Goal: Task Accomplishment & Management: Complete application form

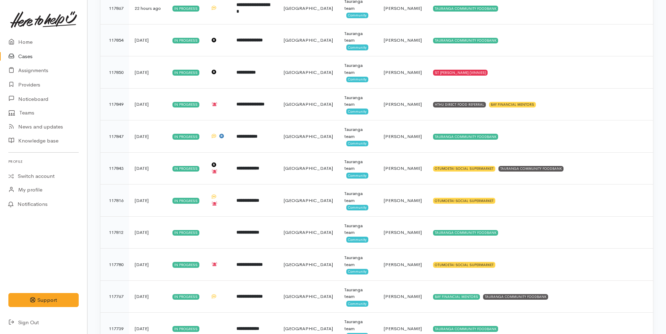
scroll to position [385, 0]
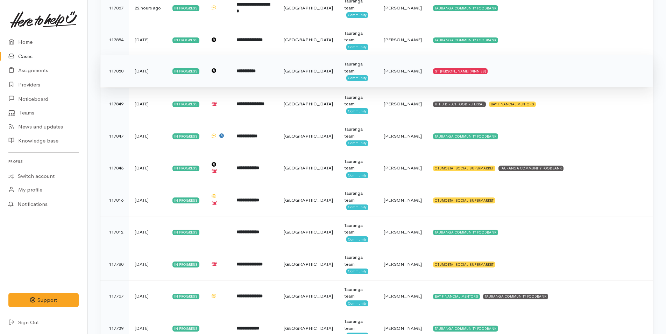
click at [256, 71] on b "**********" at bounding box center [246, 71] width 19 height 5
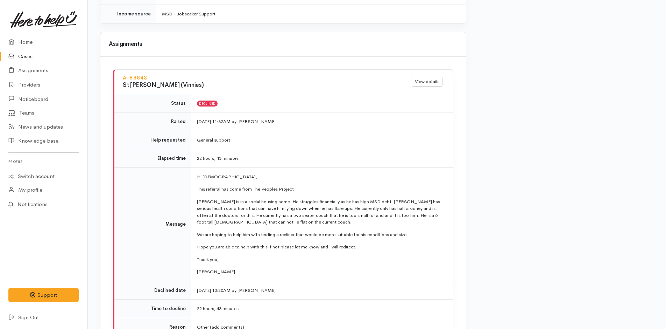
scroll to position [784, 0]
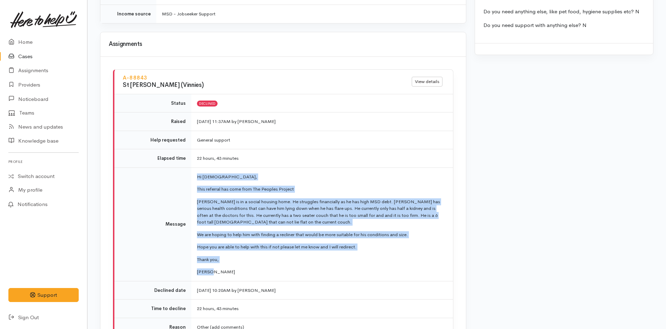
drag, startPoint x: 212, startPoint y: 266, endPoint x: 194, endPoint y: 167, distance: 100.1
click at [194, 167] on td "Hi Ladies, This referral has come from The Peoples Project Aidan is in a social…" at bounding box center [322, 223] width 262 height 113
copy td "Hi Ladies, This referral has come from The Peoples Project Aidan is in a social…"
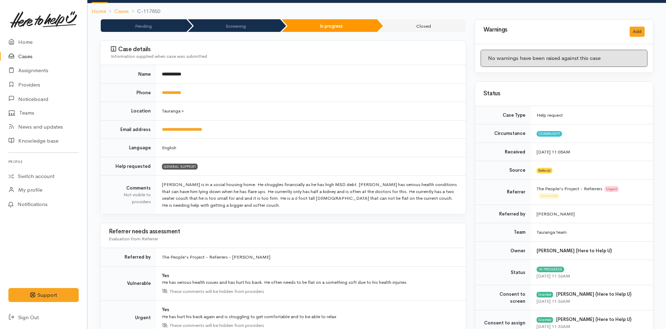
scroll to position [0, 0]
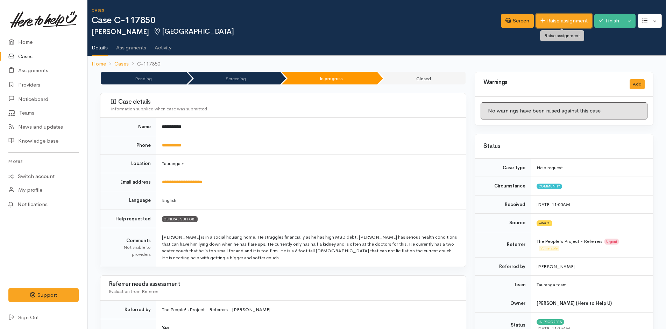
click at [553, 19] on link "Raise assignment" at bounding box center [564, 21] width 56 height 14
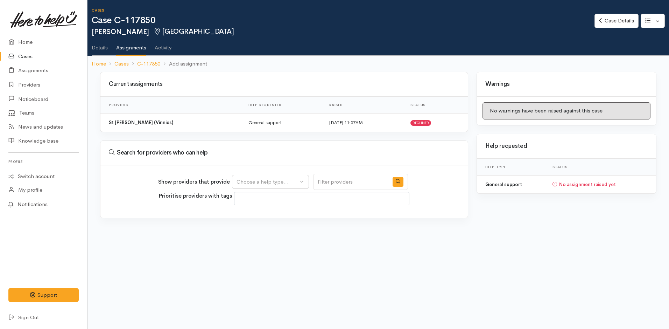
select select
click at [271, 182] on div "Choose a help type..." at bounding box center [268, 182] width 62 height 8
click at [251, 214] on span "General support" at bounding box center [260, 215] width 39 height 8
select select "4"
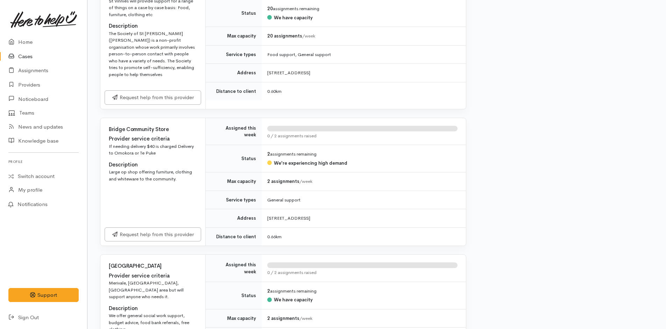
scroll to position [980, 0]
click at [197, 231] on link "Request help from this provider" at bounding box center [153, 233] width 97 height 14
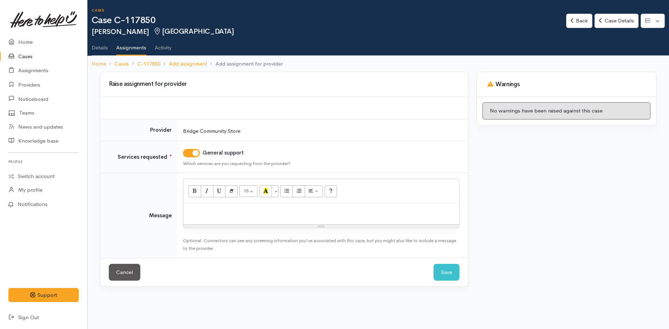
click at [219, 219] on div at bounding box center [321, 213] width 276 height 21
paste div
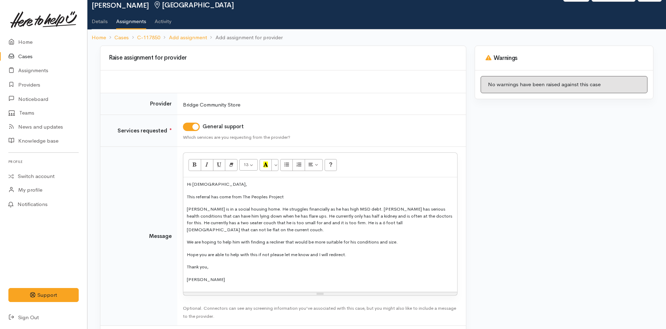
scroll to position [53, 0]
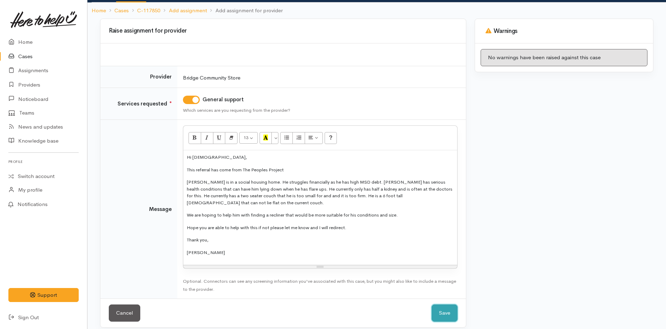
click at [448, 307] on button "Save" at bounding box center [445, 312] width 26 height 17
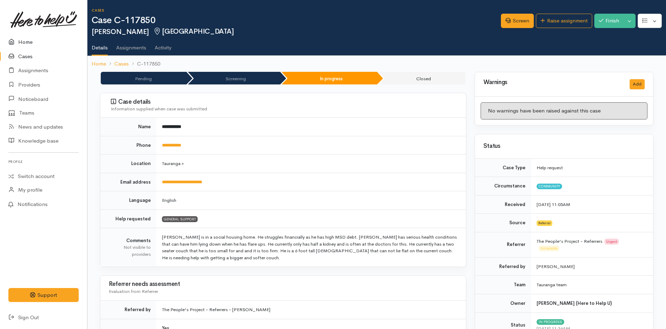
click at [26, 41] on link "Home" at bounding box center [43, 42] width 87 height 14
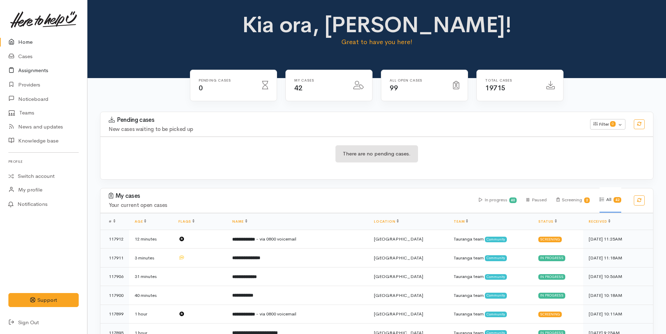
click at [42, 71] on link "Assignments" at bounding box center [43, 70] width 87 height 14
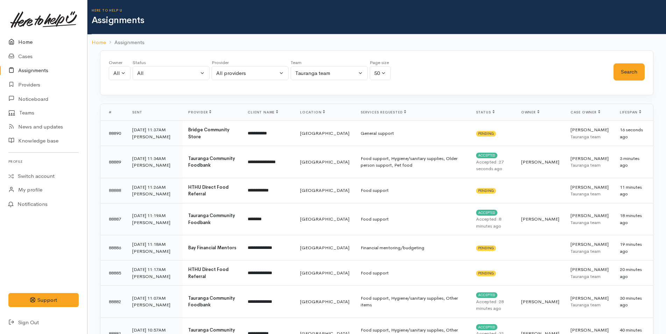
click at [23, 41] on link "Home" at bounding box center [43, 42] width 87 height 14
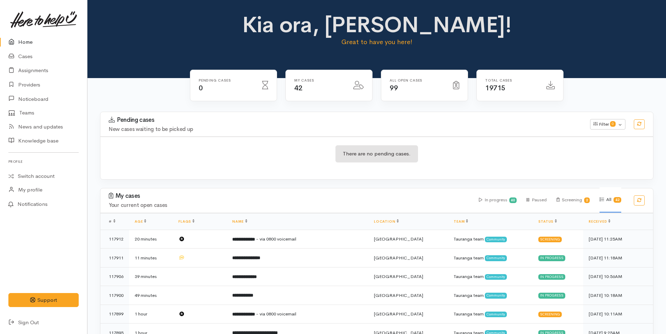
click at [29, 43] on link "Home" at bounding box center [43, 42] width 87 height 14
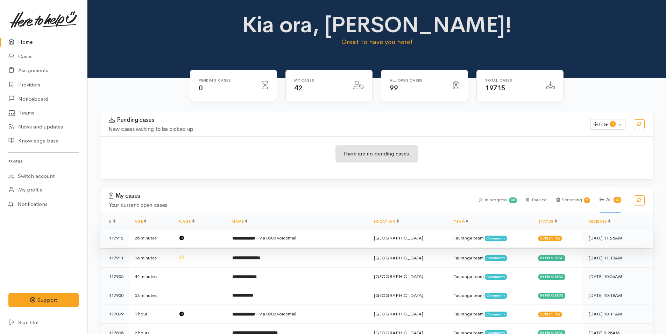
click at [296, 239] on span "- via 0800 voicemail" at bounding box center [276, 238] width 40 height 6
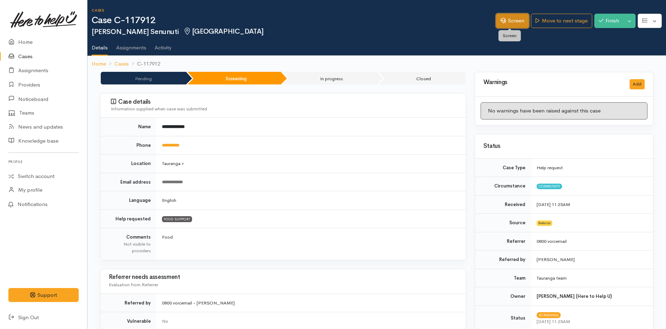
click at [512, 18] on link "Screen" at bounding box center [512, 21] width 33 height 14
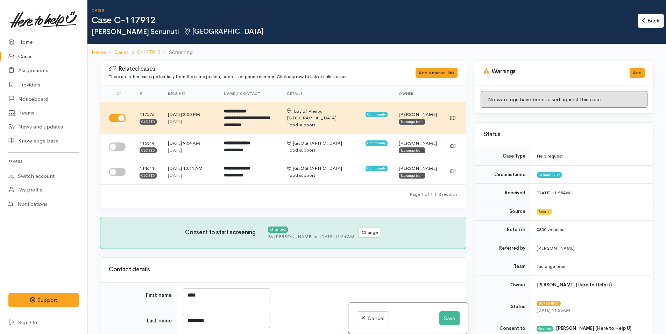
select select "2"
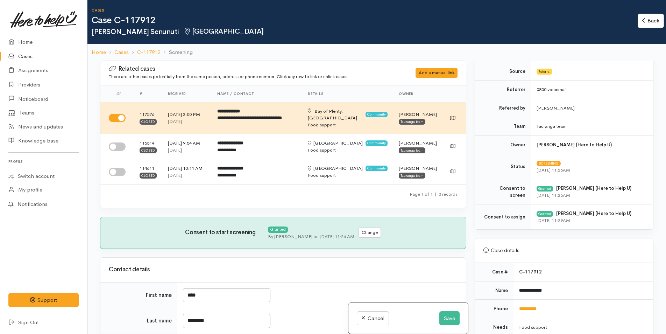
scroll to position [280, 0]
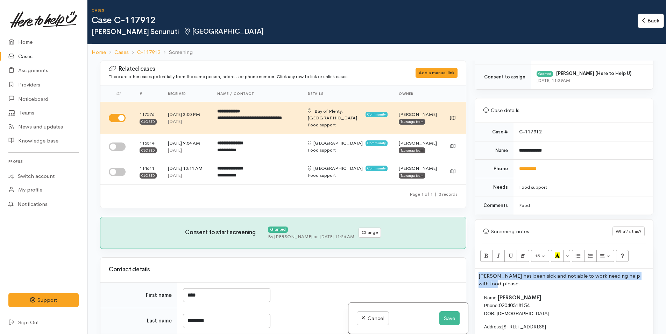
drag, startPoint x: 505, startPoint y: 284, endPoint x: 475, endPoint y: 273, distance: 32.7
copy p "[PERSON_NAME] has been sick and not able to work needing help with food please."
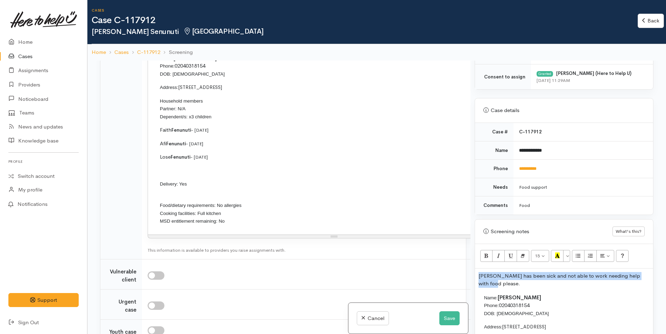
scroll to position [805, 0]
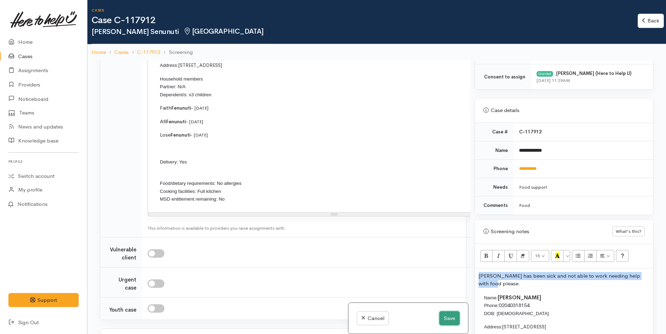
click at [447, 318] on button "Save" at bounding box center [450, 318] width 20 height 14
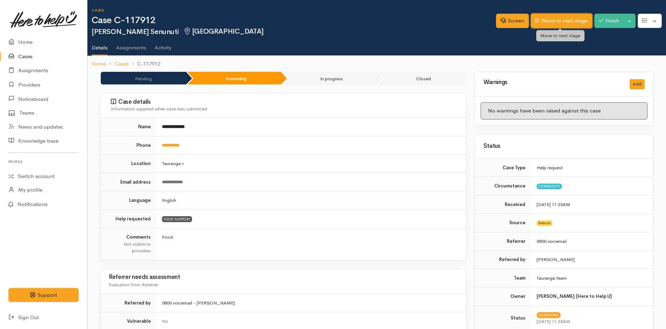
click at [559, 22] on link "Move to next stage" at bounding box center [561, 21] width 61 height 14
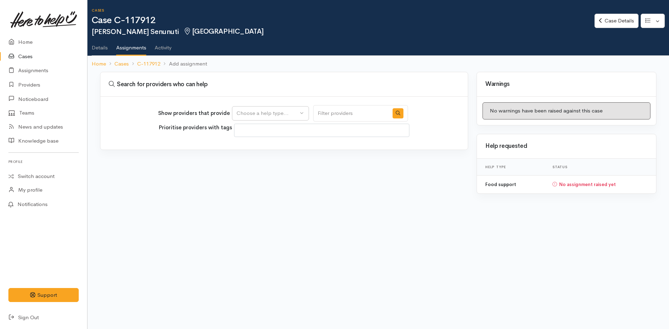
select select
click at [275, 111] on div "Choose a help type..." at bounding box center [268, 113] width 62 height 8
click at [268, 145] on span "Food support" at bounding box center [257, 147] width 33 height 8
select select "3"
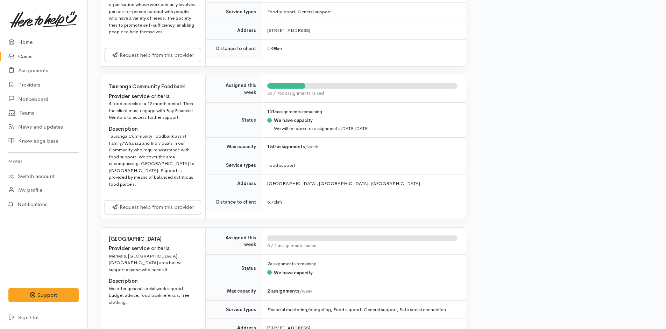
scroll to position [805, 0]
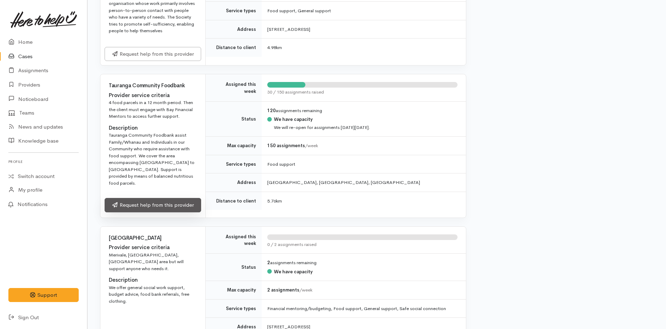
click at [185, 198] on link "Request help from this provider" at bounding box center [153, 205] width 97 height 14
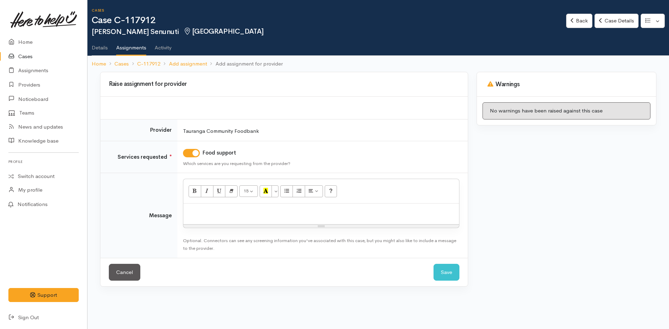
click at [231, 207] on div at bounding box center [321, 213] width 276 height 21
paste div
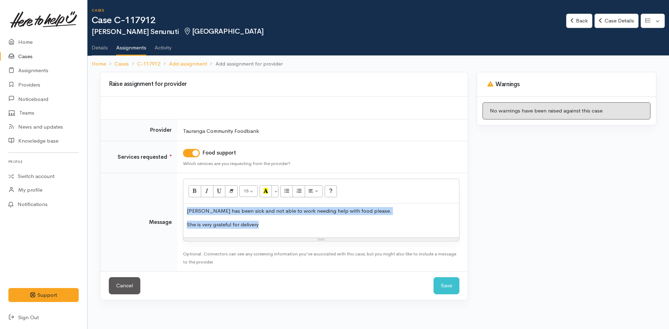
drag, startPoint x: 265, startPoint y: 225, endPoint x: 187, endPoint y: 203, distance: 81.2
click at [187, 203] on div "15 8 9 10 11 12 14 18 24 36 Background Color Transparent Select #ffff00 Text Co…" at bounding box center [321, 210] width 277 height 63
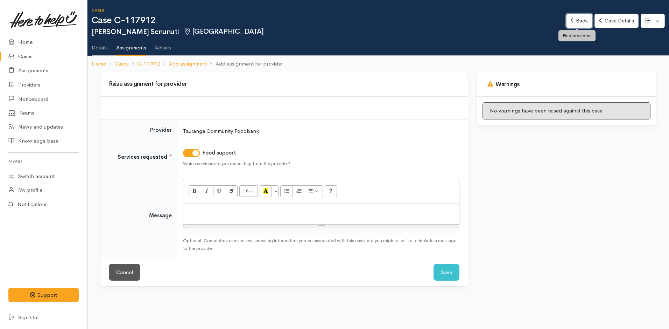
click at [579, 17] on link "Back" at bounding box center [579, 21] width 26 height 14
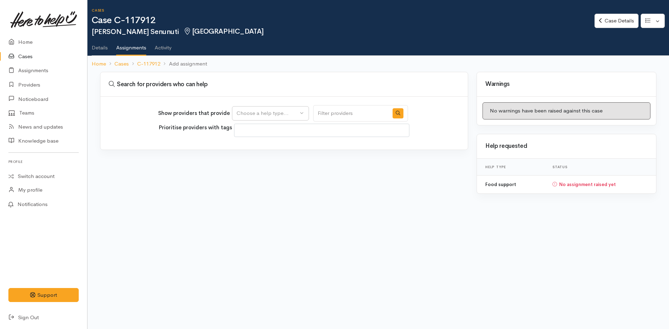
select select
click at [268, 117] on button "Choose a help type..." at bounding box center [270, 113] width 77 height 14
click at [619, 21] on link "Case Details" at bounding box center [617, 21] width 44 height 14
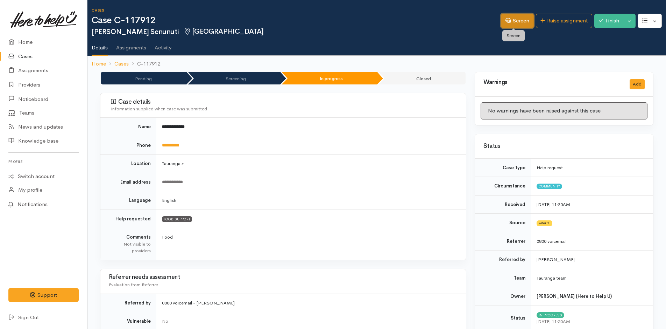
click at [524, 15] on link "Screen" at bounding box center [517, 21] width 33 height 14
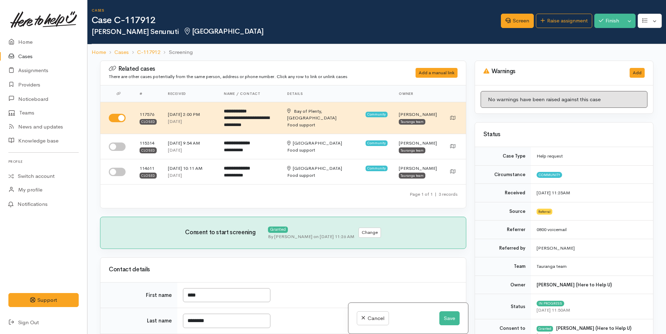
select select "2"
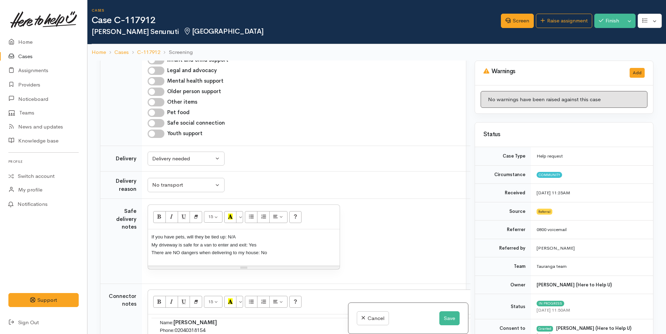
scroll to position [420, 0]
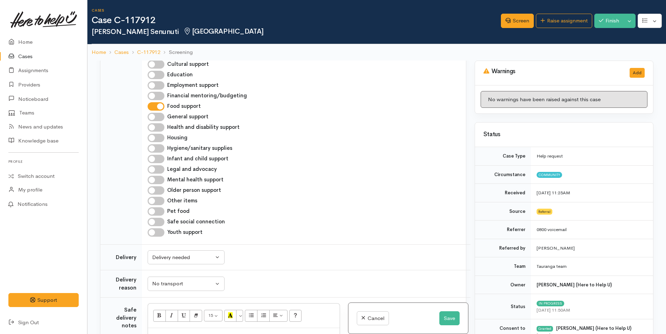
click at [156, 100] on input "Financial mentoring/budgeting" at bounding box center [156, 96] width 17 height 8
checkbox input "true"
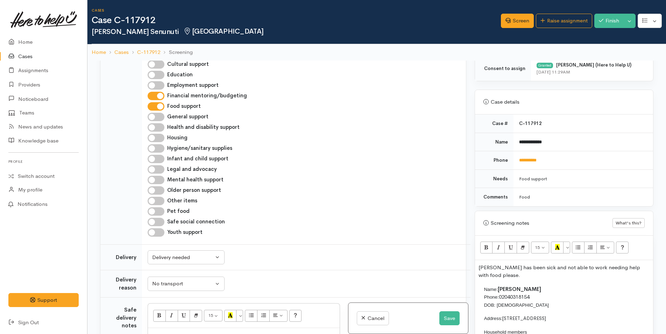
scroll to position [350, 0]
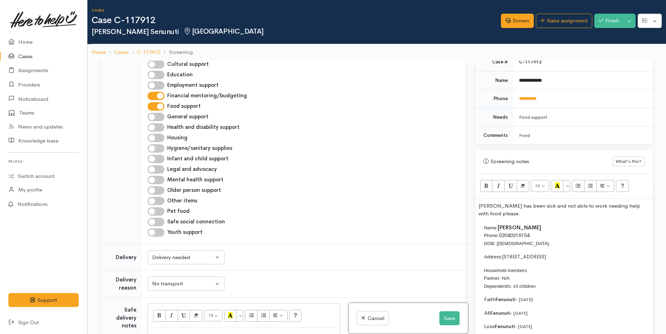
click at [476, 203] on div "Neta has been sick and not able to work needing help with food please. Name: Vi…" at bounding box center [564, 300] width 178 height 205
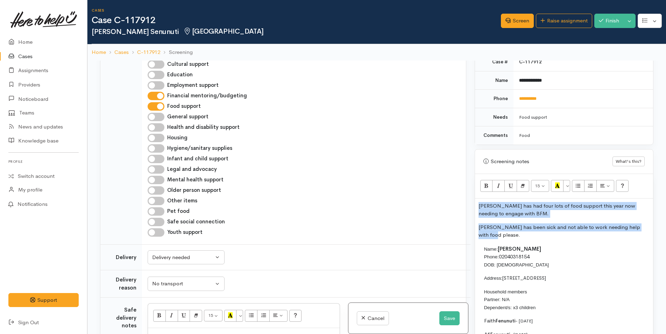
drag, startPoint x: 501, startPoint y: 235, endPoint x: 473, endPoint y: 207, distance: 39.8
click at [473, 207] on div "Warnings Add No warnings have been raised against this case Add Warning Title ●…" at bounding box center [564, 228] width 187 height 334
copy div "Neta has had four lots of food support this year now needing to engage with BFM…"
click at [560, 21] on link "Raise assignment" at bounding box center [564, 21] width 56 height 14
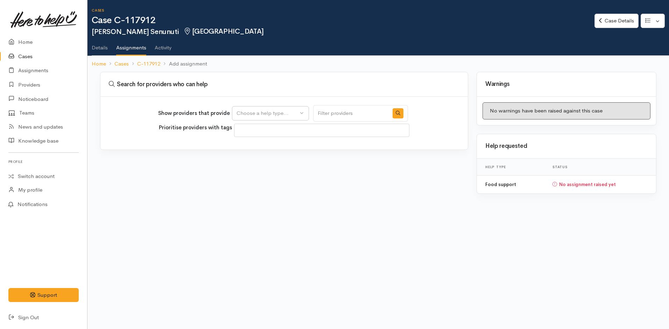
select select
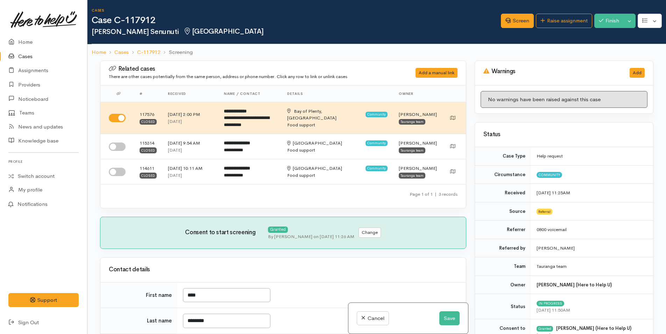
select select "2"
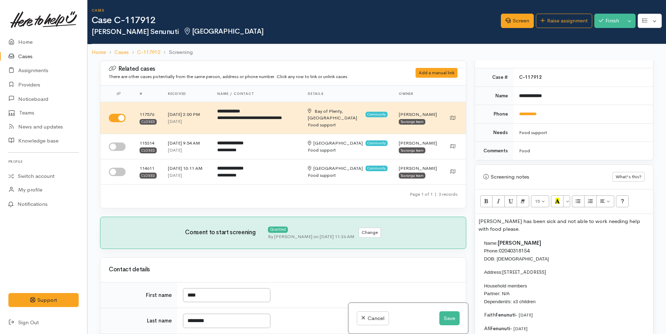
scroll to position [385, 0]
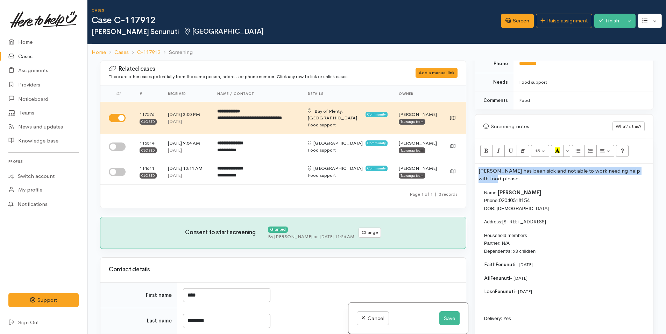
drag, startPoint x: 503, startPoint y: 179, endPoint x: 468, endPoint y: 167, distance: 37.3
click at [468, 167] on div "Related cases There are other cases potentially from the same person, address o…" at bounding box center [377, 228] width 562 height 334
paste div
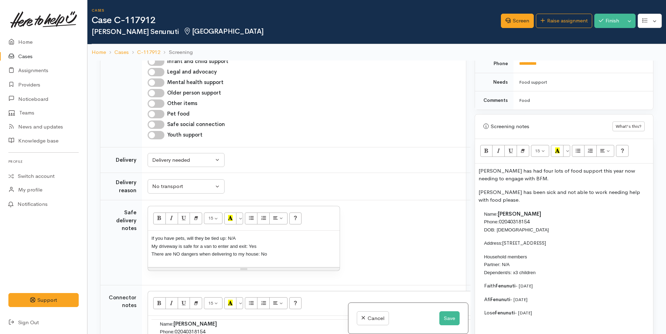
scroll to position [420, 0]
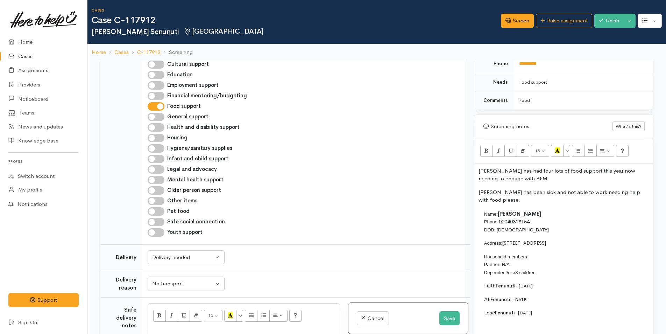
click at [155, 100] on input "Financial mentoring/budgeting" at bounding box center [156, 96] width 17 height 8
checkbox input "true"
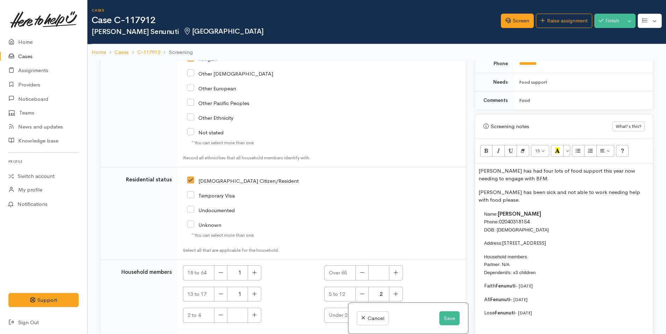
scroll to position [1521, 0]
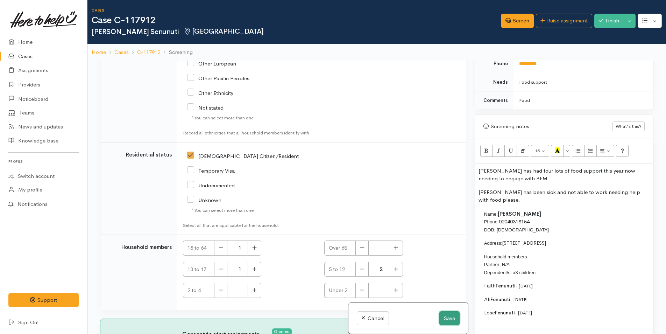
click at [450, 319] on button "Save" at bounding box center [450, 318] width 20 height 14
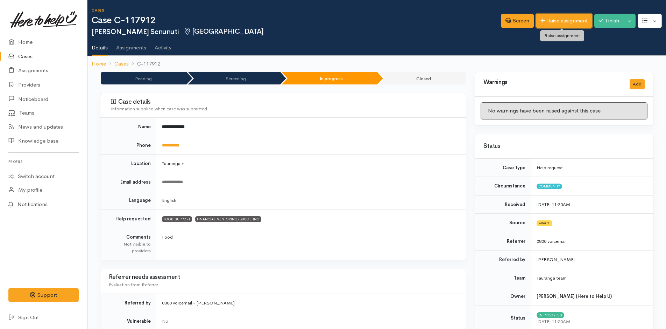
click at [574, 19] on link "Raise assignment" at bounding box center [564, 21] width 56 height 14
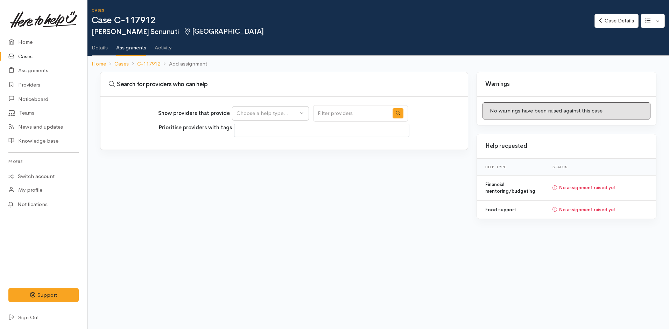
select select
click at [279, 113] on div "Choose a help type..." at bounding box center [268, 113] width 62 height 8
click at [270, 145] on span "Food support" at bounding box center [257, 147] width 33 height 8
select select "3"
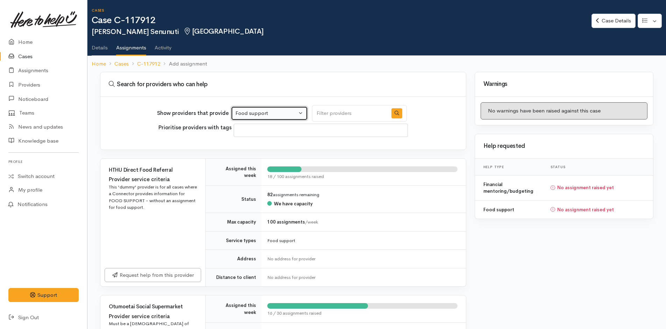
scroll to position [175, 0]
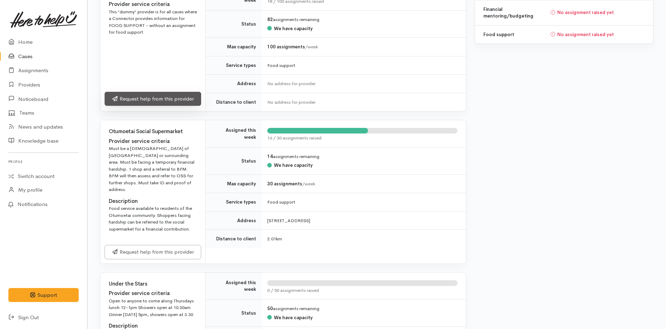
click at [183, 92] on link "Request help from this provider" at bounding box center [153, 99] width 97 height 14
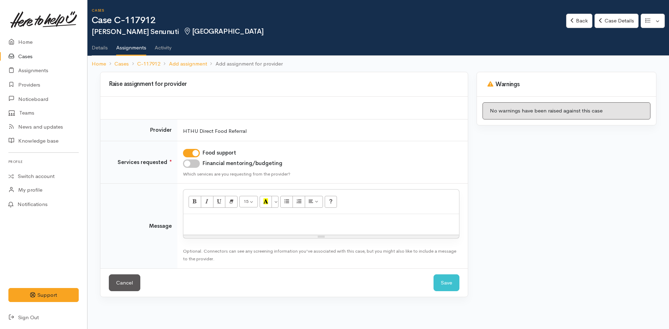
click at [242, 224] on p at bounding box center [321, 221] width 269 height 8
paste div
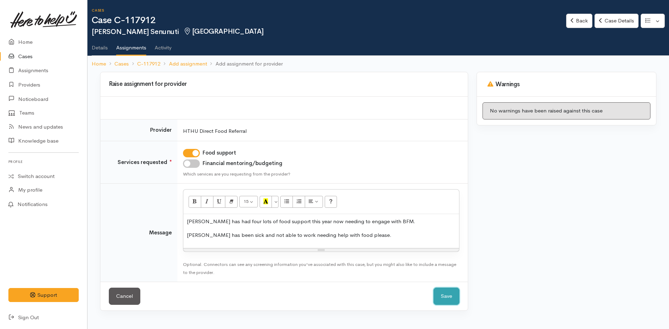
click at [449, 296] on button "Save" at bounding box center [447, 295] width 26 height 17
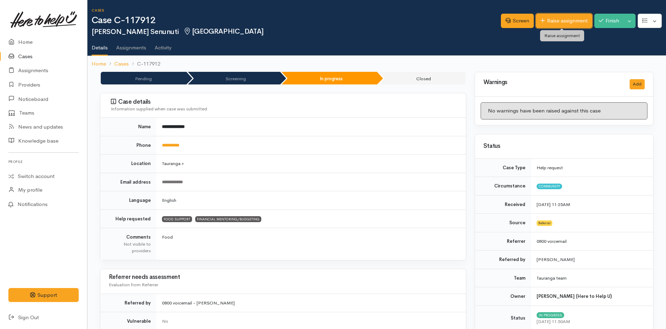
click at [559, 16] on link "Raise assignment" at bounding box center [564, 21] width 56 height 14
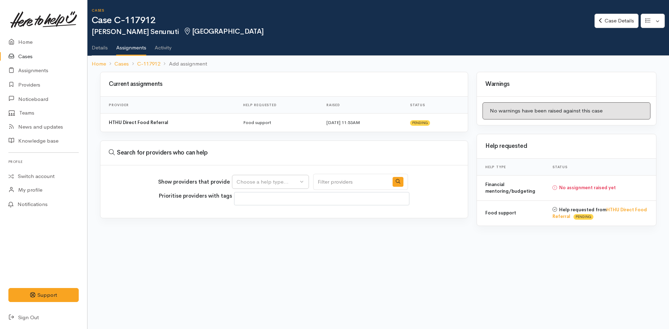
select select
click at [268, 179] on div "Choose a help type..." at bounding box center [268, 182] width 62 height 8
click at [261, 226] on span "Financial mentoring/budgeting" at bounding box center [278, 226] width 74 height 8
select select "9"
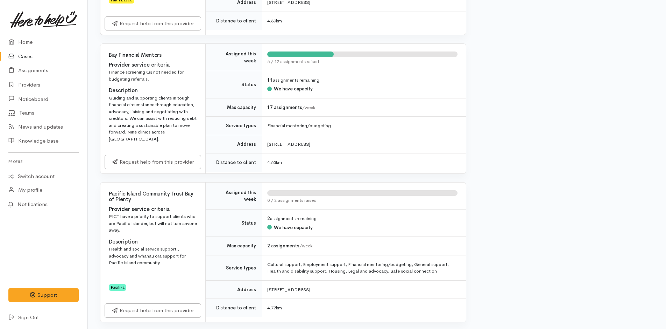
scroll to position [490, 0]
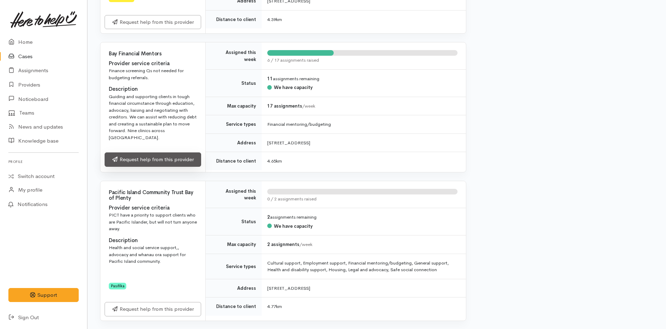
click at [164, 156] on link "Request help from this provider" at bounding box center [153, 159] width 97 height 14
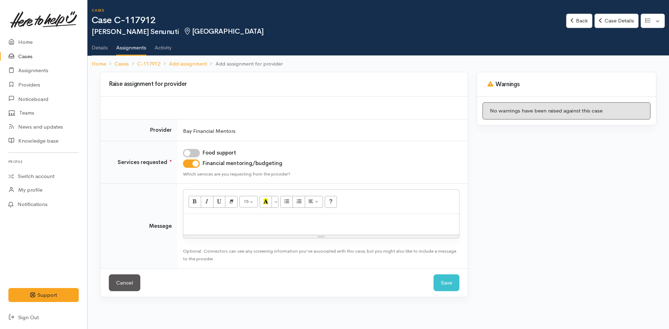
click at [216, 225] on p at bounding box center [321, 221] width 269 height 8
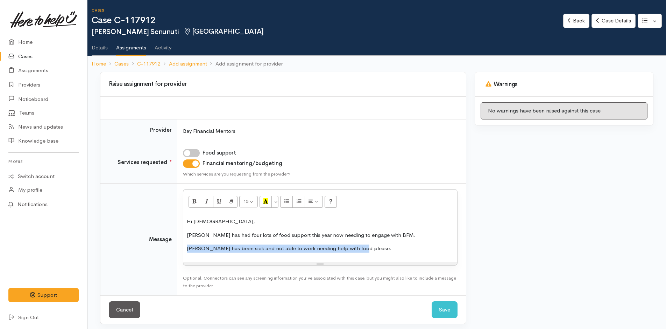
drag, startPoint x: 369, startPoint y: 246, endPoint x: 187, endPoint y: 247, distance: 182.4
click at [187, 247] on div "Hi Ladies, Neta has had four lots of food support this year now needing to enga…" at bounding box center [320, 238] width 274 height 48
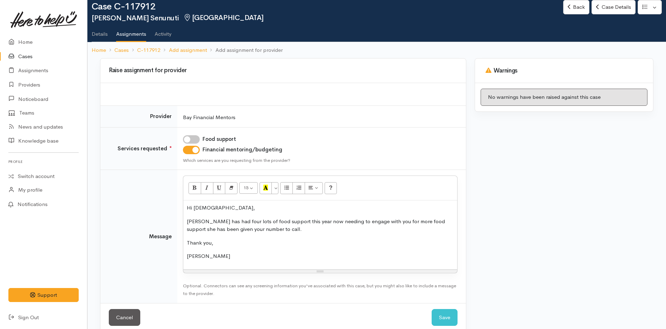
scroll to position [25, 0]
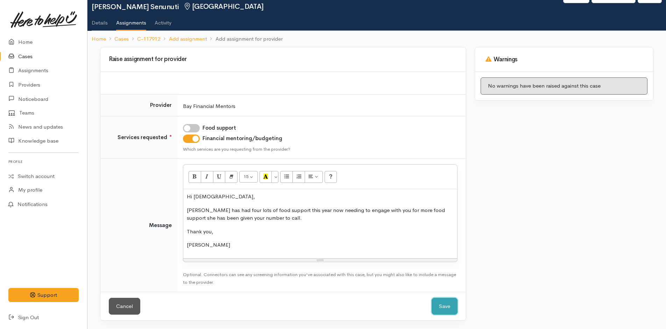
click at [444, 305] on button "Save" at bounding box center [445, 306] width 26 height 17
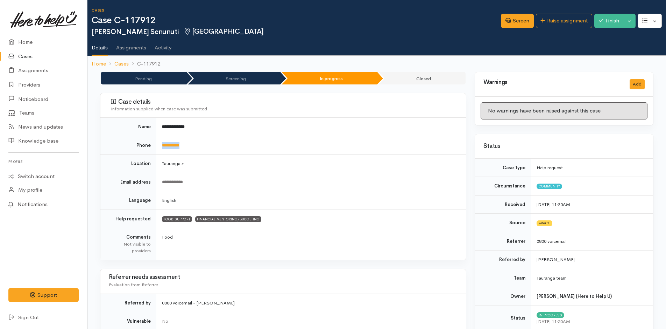
drag, startPoint x: 220, startPoint y: 148, endPoint x: 159, endPoint y: 152, distance: 61.0
click at [159, 152] on td "**********" at bounding box center [311, 145] width 310 height 19
copy link "**********"
click at [23, 39] on link "Home" at bounding box center [43, 42] width 87 height 14
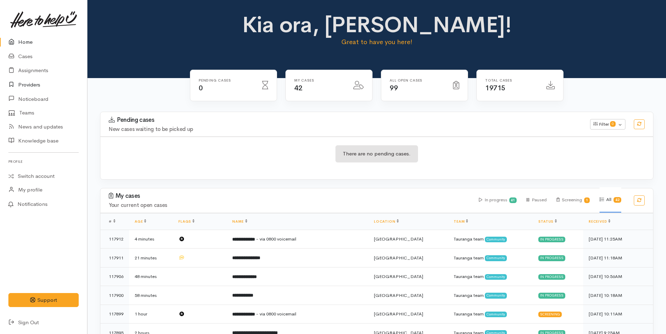
click at [29, 84] on link "Providers" at bounding box center [43, 85] width 87 height 14
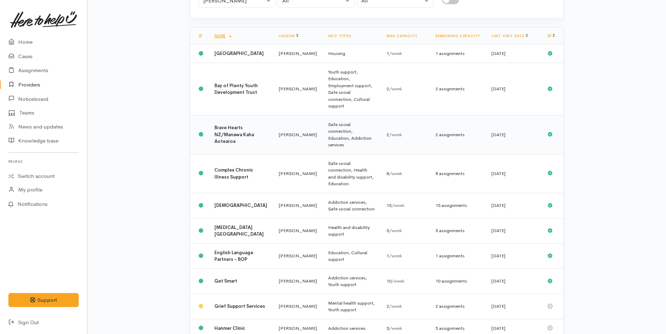
scroll to position [140, 0]
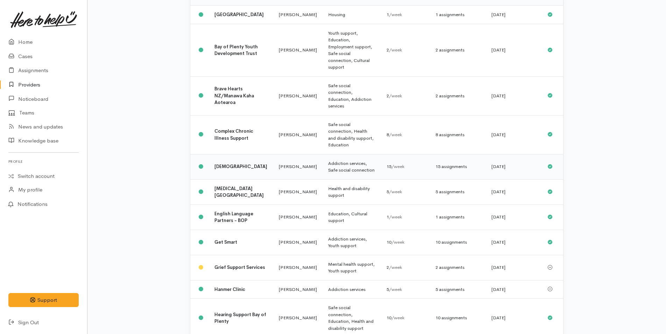
click at [233, 163] on b "[DEMOGRAPHIC_DATA]" at bounding box center [241, 166] width 53 height 6
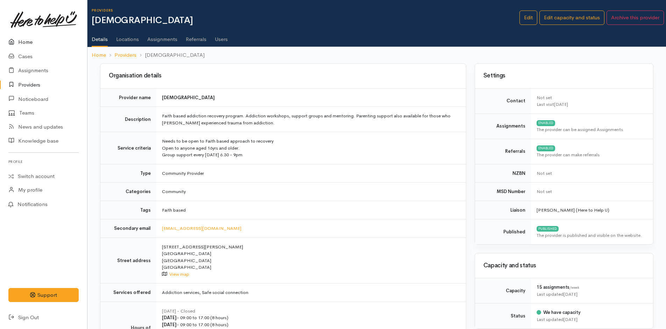
click at [23, 42] on link "Home" at bounding box center [43, 42] width 87 height 14
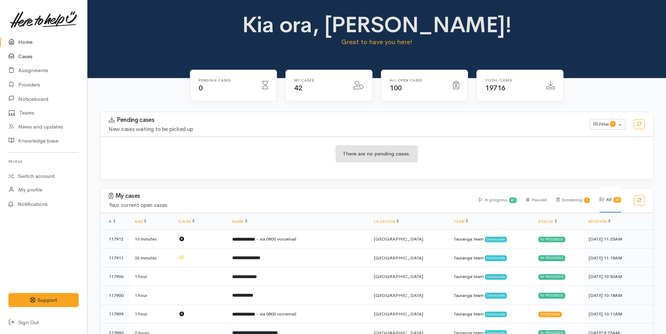
click at [26, 57] on link "Cases" at bounding box center [43, 56] width 87 height 14
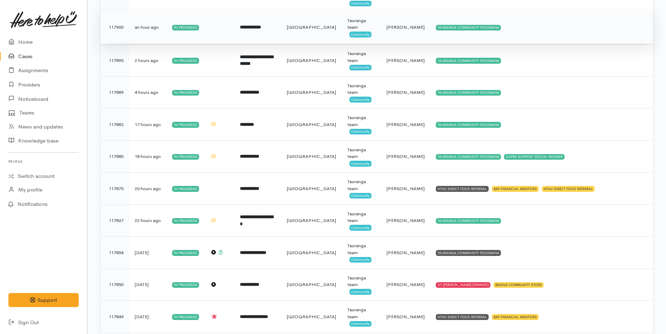
scroll to position [280, 0]
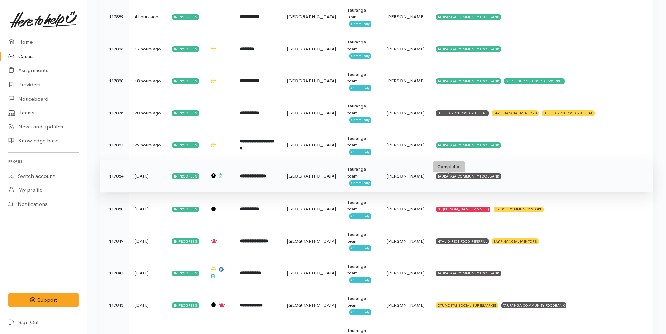
click at [467, 175] on div "TAURANGA COMMUNITY FOODBANK" at bounding box center [468, 176] width 65 height 6
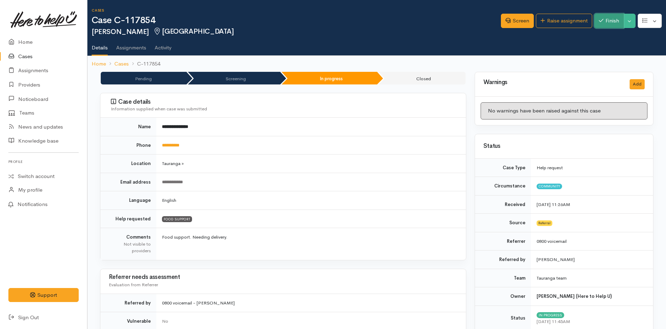
click at [609, 19] on button "Finish" at bounding box center [609, 21] width 29 height 14
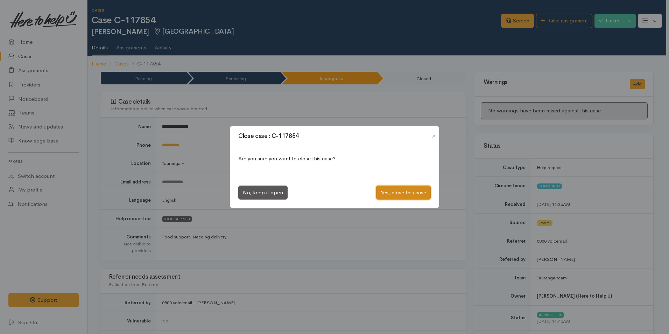
click at [387, 193] on button "Yes, close this case" at bounding box center [403, 193] width 55 height 14
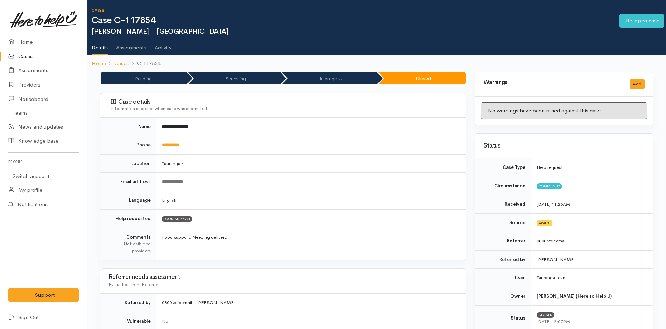
click at [25, 55] on link "Cases" at bounding box center [43, 56] width 87 height 14
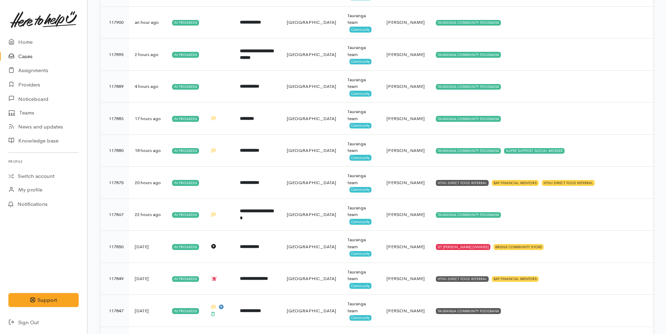
scroll to position [315, 0]
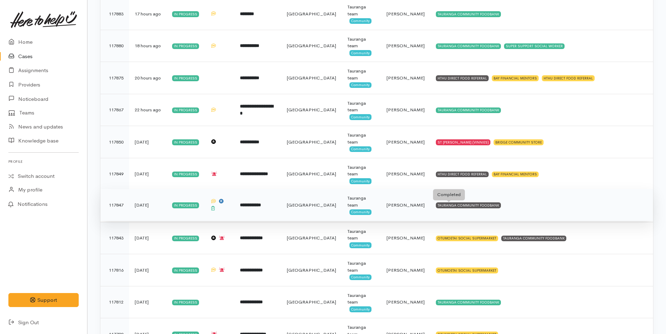
click at [444, 203] on div "TAURANGA COMMUNITY FOODBANK" at bounding box center [468, 205] width 65 height 6
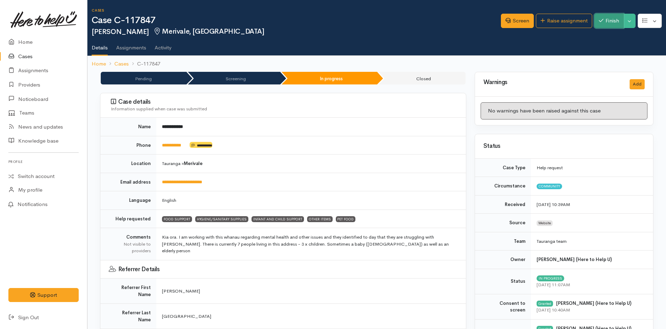
click at [609, 25] on button "Finish" at bounding box center [609, 21] width 29 height 14
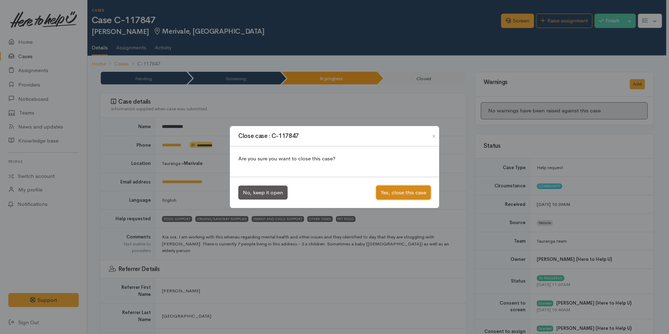
click at [412, 191] on button "Yes, close this case" at bounding box center [403, 193] width 55 height 14
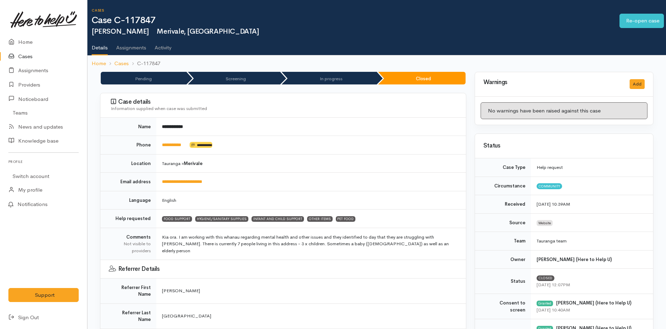
click at [26, 56] on link "Cases" at bounding box center [43, 56] width 87 height 14
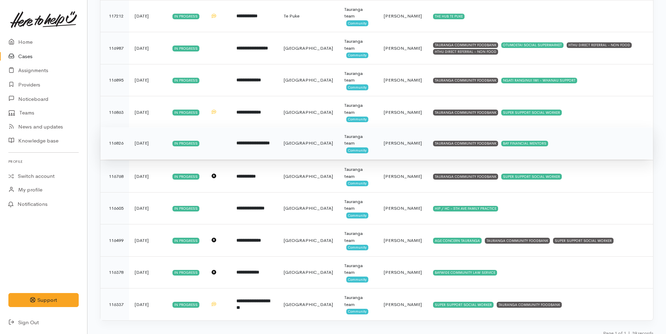
scroll to position [1056, 0]
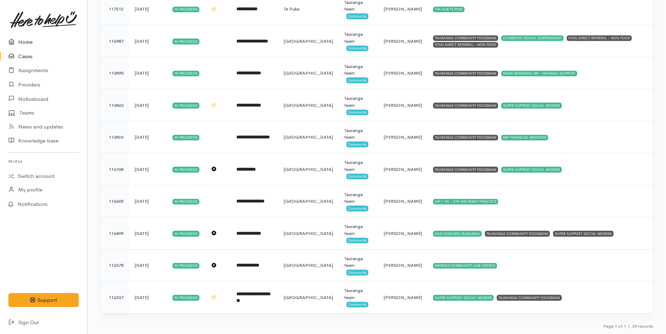
click at [30, 41] on link "Home" at bounding box center [43, 42] width 87 height 14
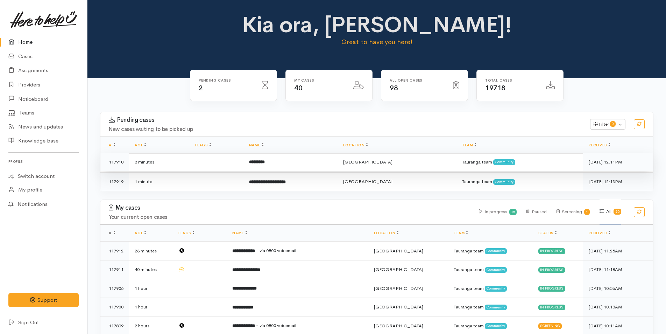
click at [292, 159] on td "*********" at bounding box center [291, 162] width 94 height 19
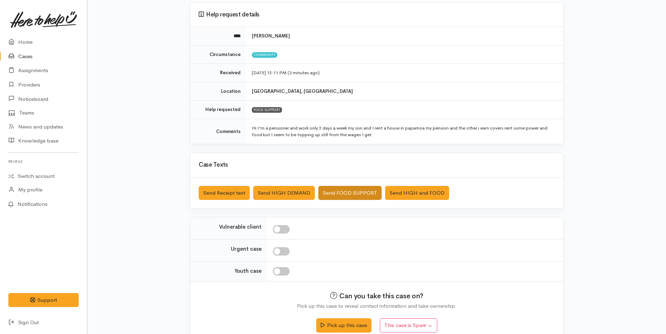
scroll to position [71, 0]
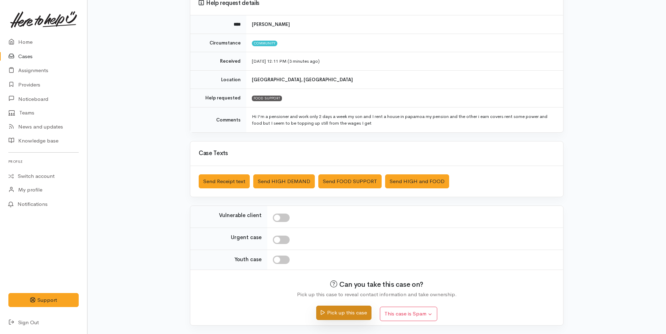
click at [359, 314] on button "Pick up this case" at bounding box center [343, 313] width 55 height 14
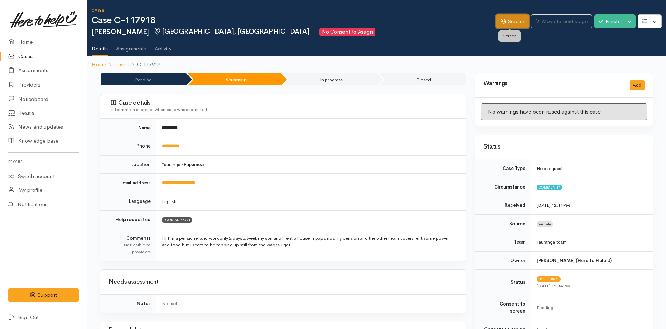
click at [517, 20] on link "Screen" at bounding box center [512, 21] width 33 height 14
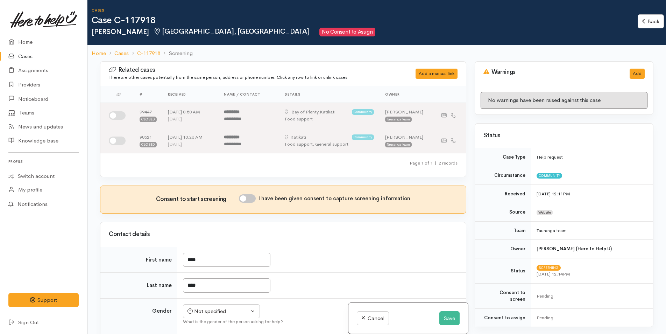
click at [256, 199] on input "I have been given consent to capture screening information" at bounding box center [247, 198] width 17 height 8
checkbox input "true"
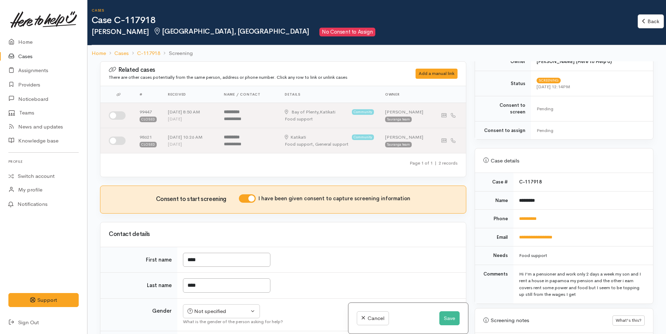
scroll to position [245, 0]
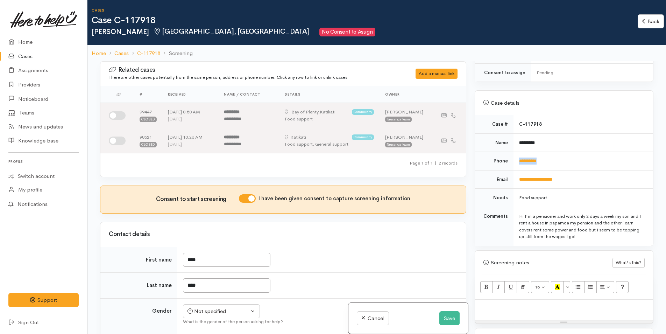
drag, startPoint x: 552, startPoint y: 155, endPoint x: 508, endPoint y: 159, distance: 43.9
click at [508, 159] on tr "**********" at bounding box center [564, 161] width 178 height 19
copy tr "**********"
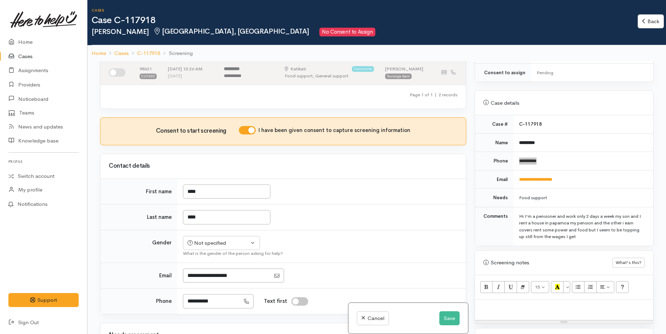
scroll to position [70, 0]
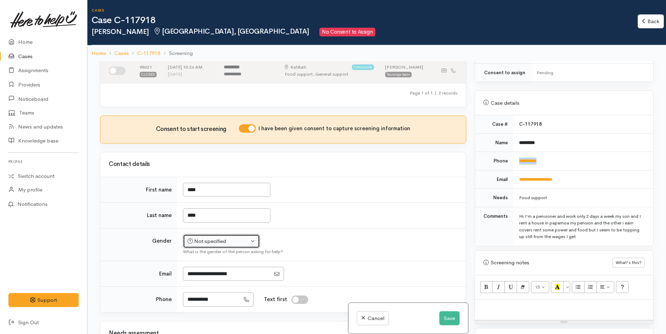
click at [216, 242] on div "Not specified" at bounding box center [219, 241] width 62 height 8
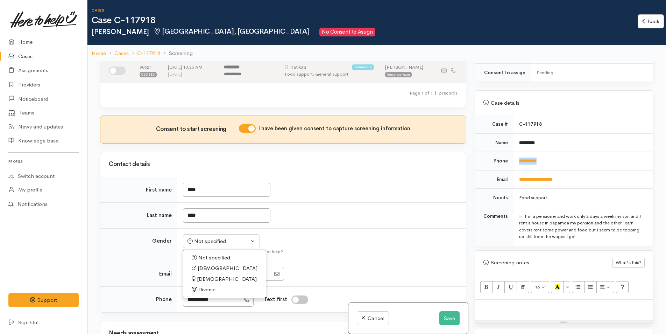
click at [207, 265] on span "Male" at bounding box center [228, 268] width 60 height 8
select select "Male"
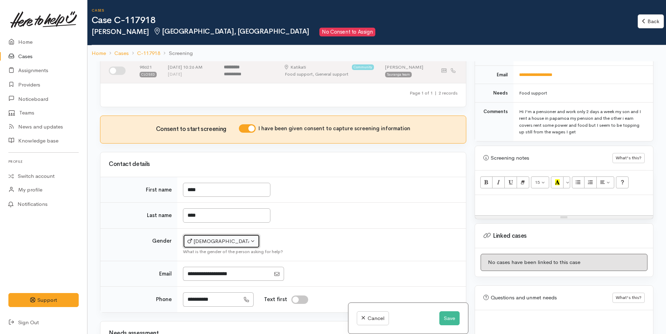
scroll to position [350, 0]
click at [490, 198] on p at bounding box center [564, 202] width 171 height 8
paste div
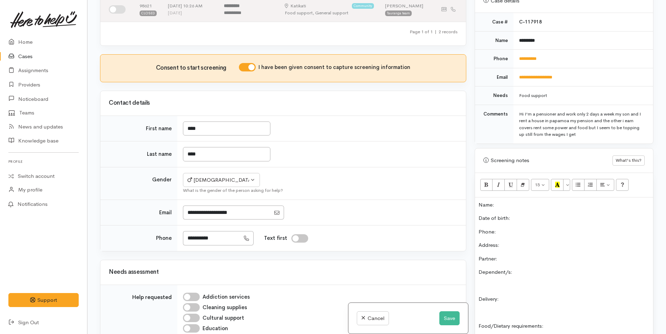
scroll to position [285, 0]
drag, startPoint x: 553, startPoint y: 36, endPoint x: 511, endPoint y: 35, distance: 42.4
click at [511, 35] on tr "Name *********" at bounding box center [564, 41] width 178 height 19
copy tr "*********"
click at [503, 198] on div "Name: Date of birth: Phone:  Address:  Partner: Dependent/s: Delivery: Food/Die…" at bounding box center [564, 309] width 178 height 223
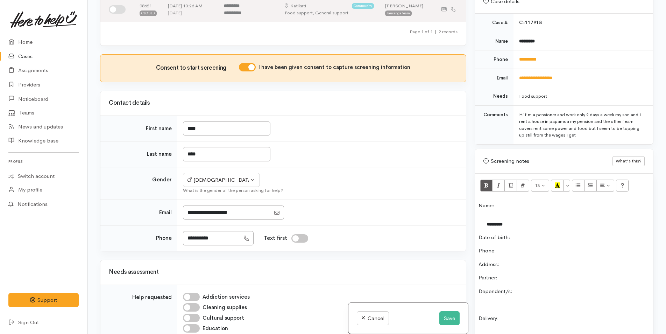
click at [552, 224] on td "*********" at bounding box center [566, 224] width 175 height 18
click at [595, 274] on p "Partner:" at bounding box center [564, 278] width 171 height 8
click at [538, 233] on p "Date of birth:" at bounding box center [564, 237] width 171 height 8
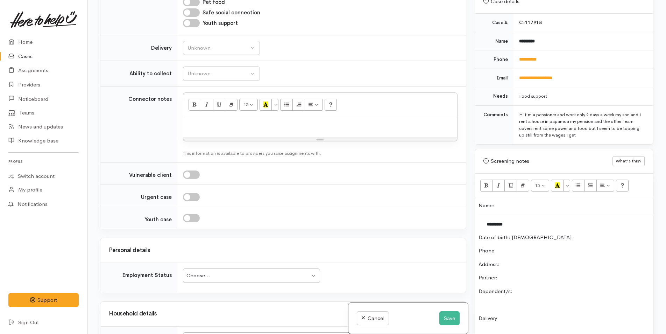
scroll to position [595, 0]
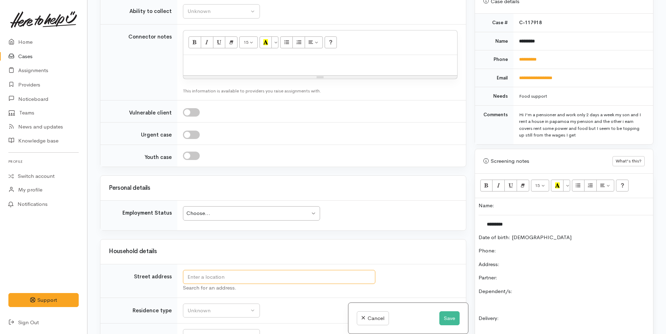
click at [252, 272] on input "text" at bounding box center [279, 277] width 193 height 14
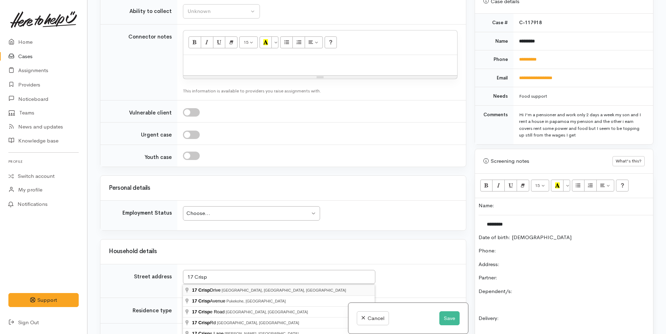
type input "17 Crisp Drive, Papamoa Beach, Tauranga, New Zealand"
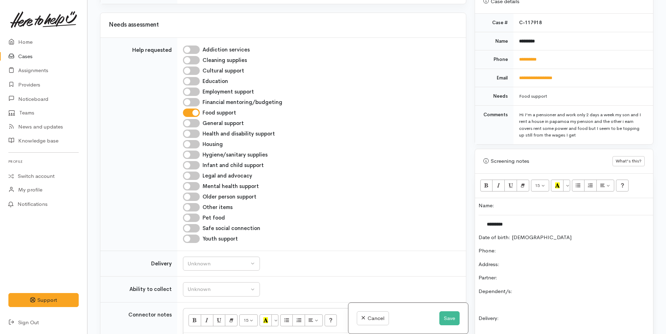
scroll to position [354, 0]
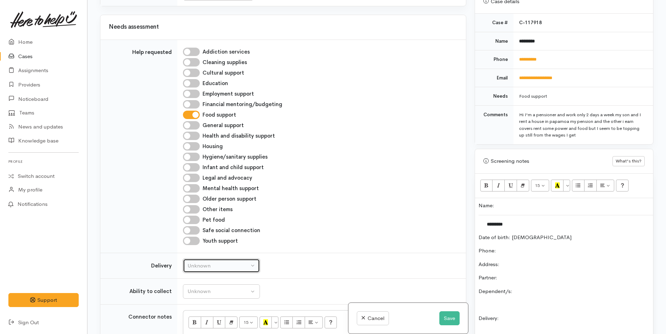
click at [214, 264] on div "Unknown" at bounding box center [219, 266] width 62 height 8
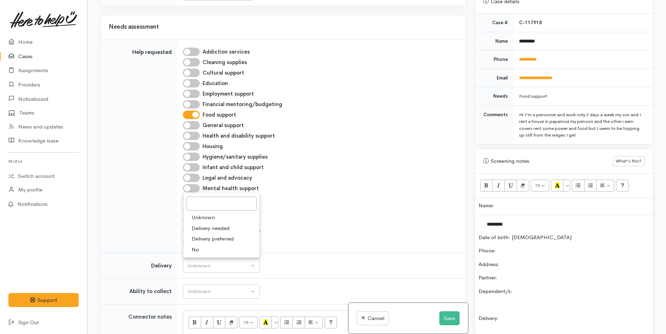
click at [206, 226] on span "Delivery needed" at bounding box center [211, 228] width 38 height 8
select select "3"
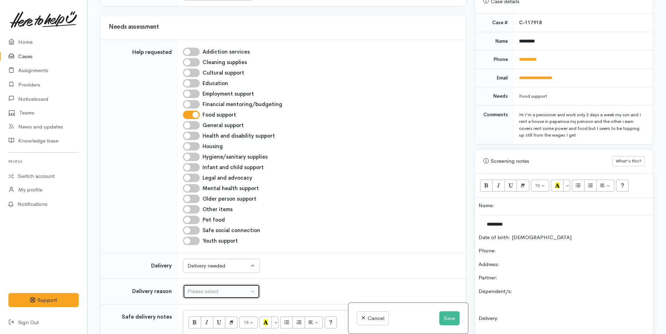
click at [219, 289] on div "Please select" at bounding box center [219, 291] width 62 height 8
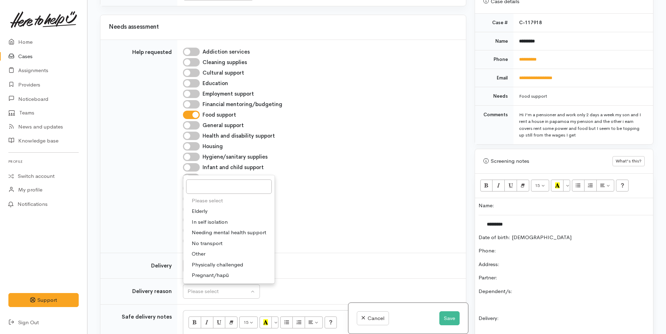
click at [207, 209] on span "Elderly" at bounding box center [200, 211] width 16 height 8
select select "6"
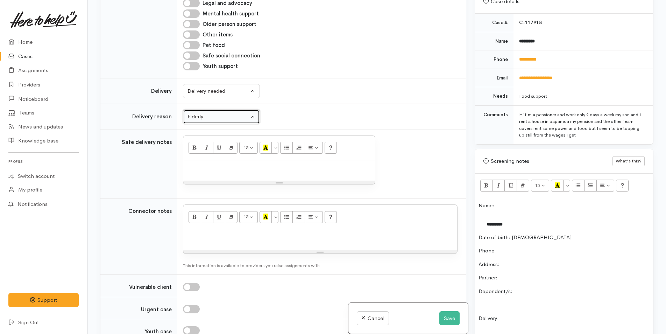
scroll to position [529, 0]
click at [235, 174] on div at bounding box center [279, 170] width 192 height 21
paste div
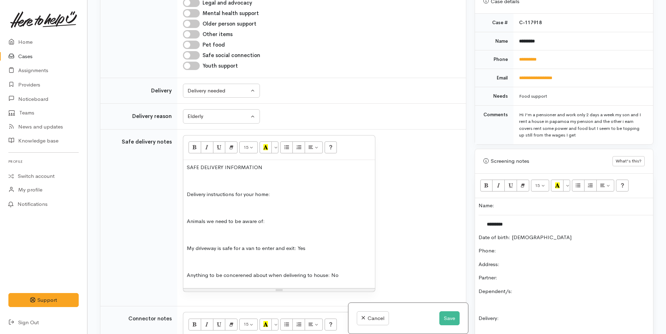
click at [316, 188] on div "SAFE DELIVERY INFORMATION Delivery instructions for your home: Animals we need …" at bounding box center [279, 224] width 192 height 128
click at [294, 212] on div "SAFE DELIVERY INFORMATION Delivery instructions for your home: Normal residenti…" at bounding box center [279, 224] width 192 height 128
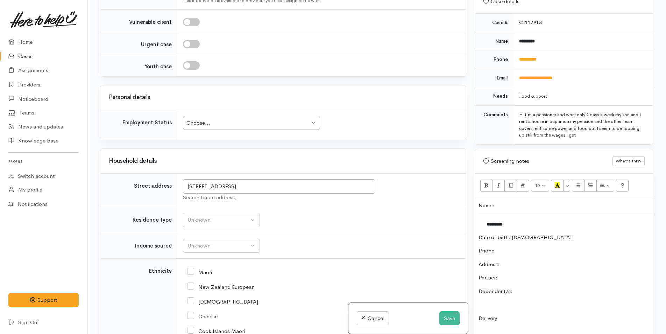
scroll to position [914, 0]
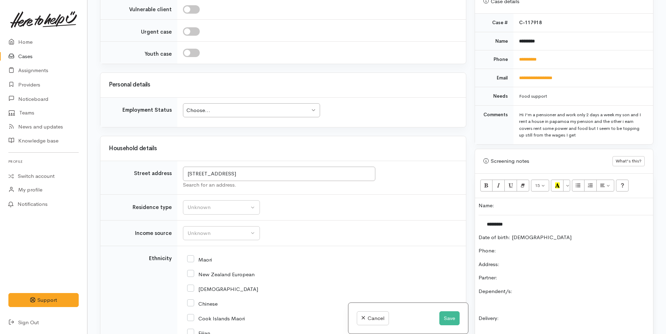
click at [260, 109] on div "Choose..." at bounding box center [249, 110] width 124 height 8
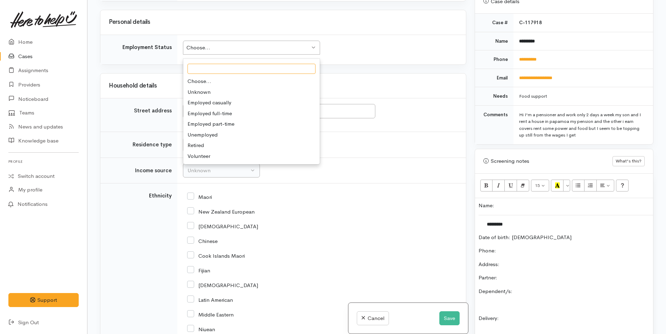
scroll to position [984, 0]
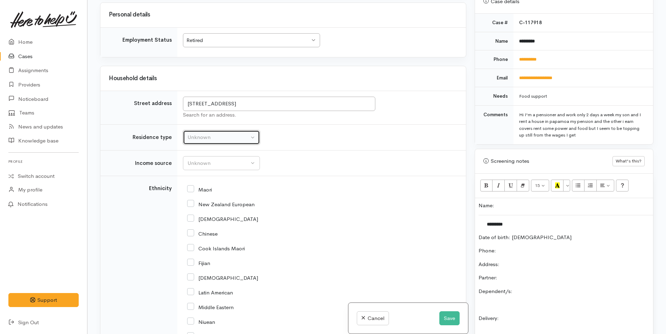
click at [236, 137] on div "Unknown" at bounding box center [219, 137] width 62 height 8
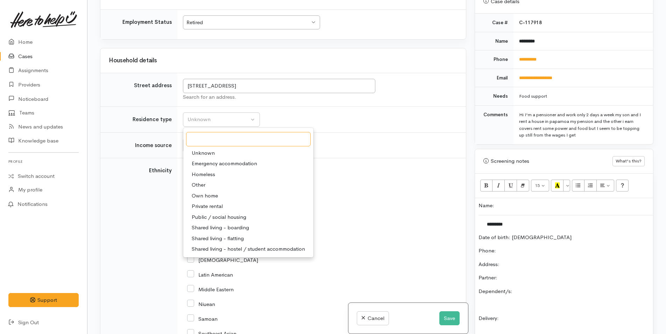
scroll to position [1019, 0]
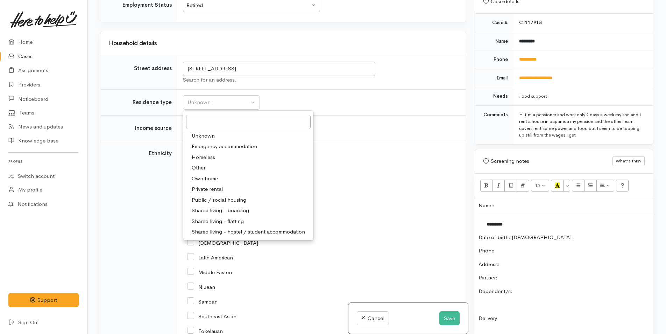
click at [217, 186] on span "Private rental" at bounding box center [207, 189] width 31 height 8
select select "2"
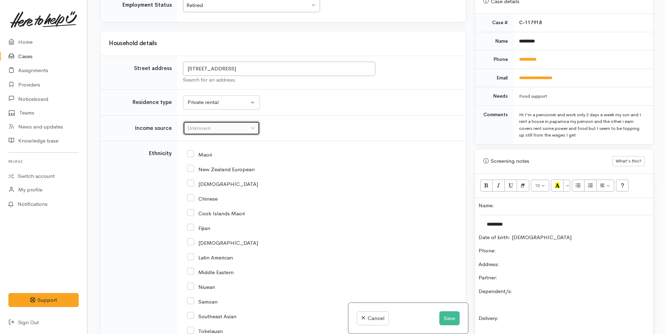
click at [218, 126] on div "Unknown" at bounding box center [219, 128] width 62 height 8
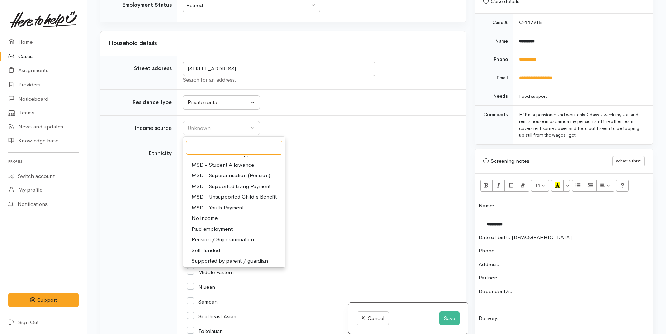
scroll to position [105, 0]
click at [232, 225] on span "Pension / Superannuation" at bounding box center [223, 227] width 62 height 8
select select "19"
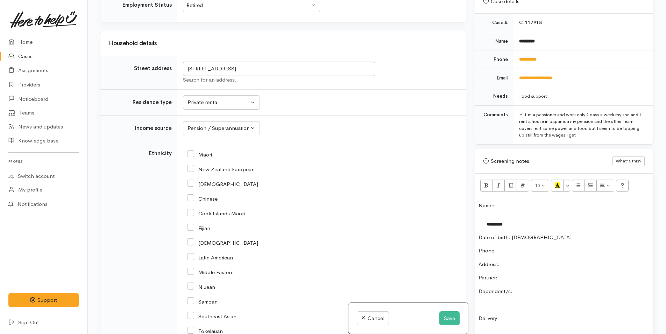
click at [190, 166] on input "New Zealand European" at bounding box center [221, 169] width 68 height 6
checkbox input "true"
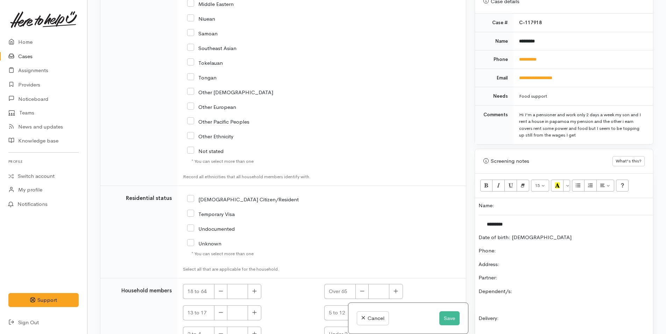
scroll to position [1334, 0]
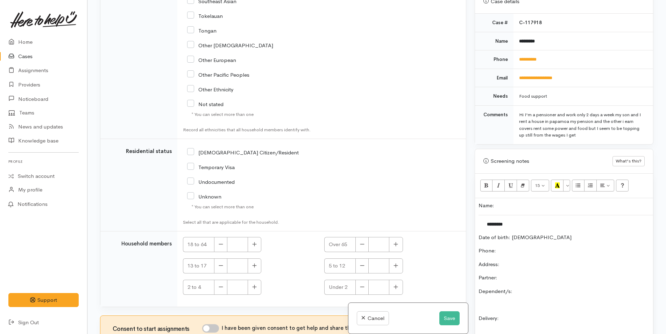
click at [193, 154] on input "NZ Citizen/Resident" at bounding box center [243, 152] width 112 height 6
checkbox input "true"
click at [397, 242] on icon "button" at bounding box center [396, 244] width 5 height 5
type input "1"
drag, startPoint x: 215, startPoint y: 328, endPoint x: 221, endPoint y: 323, distance: 8.2
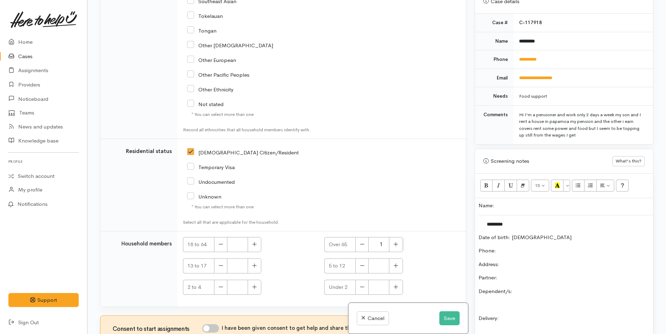
click at [217, 327] on input "I have been given consent to get help and share this information with appropria…" at bounding box center [210, 328] width 17 height 8
checkbox input "true"
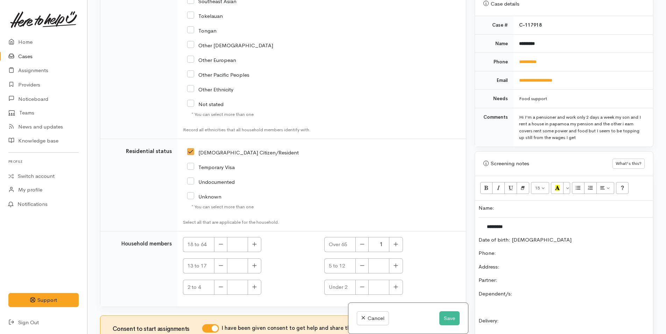
scroll to position [215, 0]
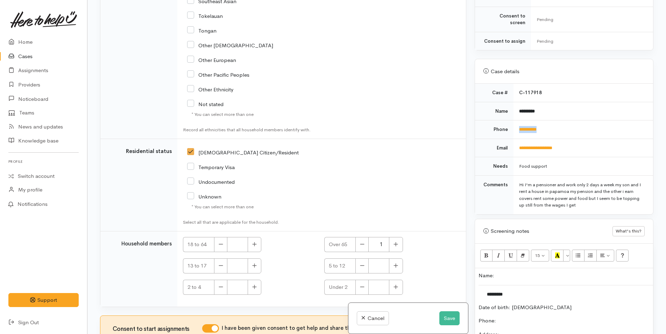
drag, startPoint x: 553, startPoint y: 119, endPoint x: 506, endPoint y: 126, distance: 47.5
click at [506, 128] on tr "**********" at bounding box center [564, 129] width 178 height 19
copy tr "**********"
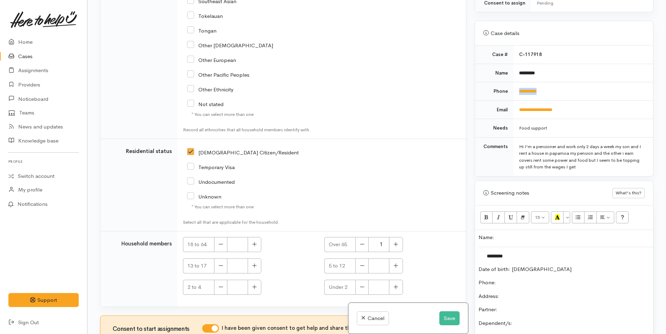
scroll to position [285, 0]
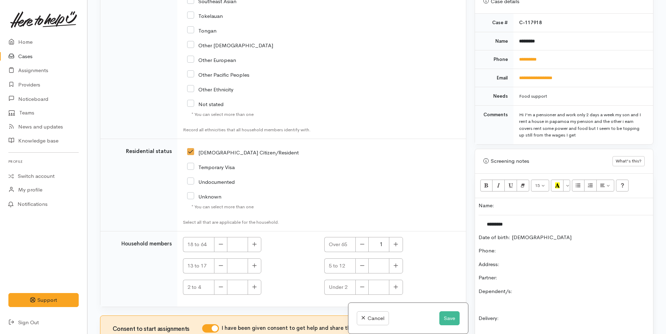
click at [520, 247] on p "Phone:" at bounding box center [564, 251] width 171 height 8
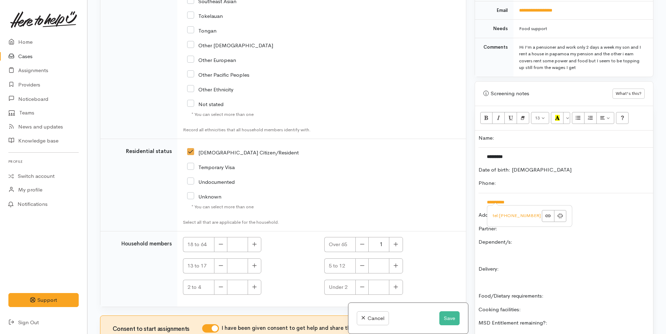
scroll to position [355, 0]
click at [578, 249] on p at bounding box center [564, 253] width 171 height 8
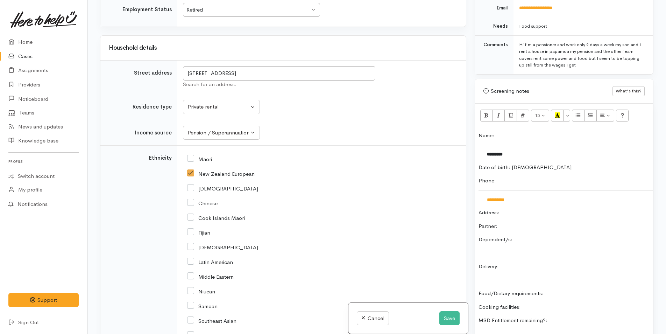
scroll to position [949, 0]
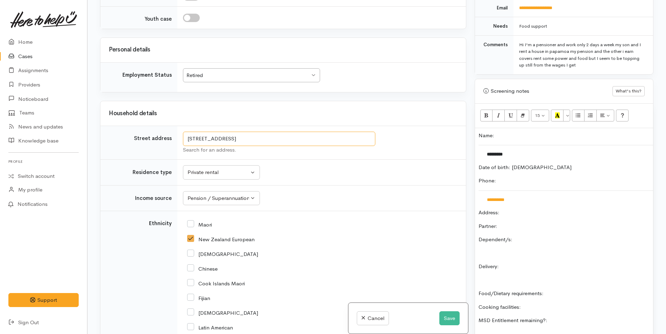
drag, startPoint x: 337, startPoint y: 142, endPoint x: 180, endPoint y: 149, distance: 157.3
click at [180, 149] on td "17 Crisp Drive, Papamoa Beach, Tauranga, New Zealand Search for an address." at bounding box center [321, 143] width 289 height 34
click at [524, 209] on p "Address:" at bounding box center [564, 213] width 171 height 8
click at [525, 222] on p "Partner:" at bounding box center [564, 226] width 171 height 8
click at [560, 236] on p "Dependent/s:" at bounding box center [564, 240] width 171 height 8
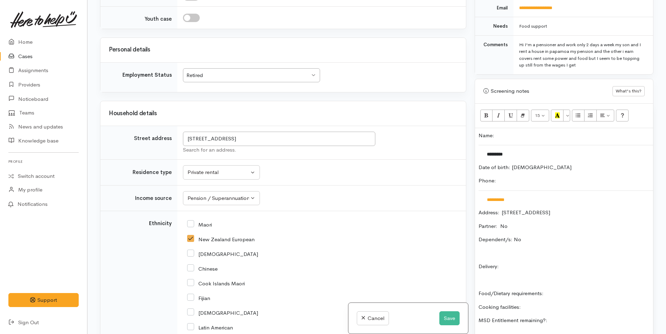
click at [545, 263] on p "Delivery:" at bounding box center [564, 267] width 171 height 8
click at [588, 289] on p "Food/Dietary requirements:" at bounding box center [564, 293] width 171 height 8
click at [559, 306] on div "**********" at bounding box center [564, 257] width 178 height 259
click at [559, 303] on p "Cooking facilities:" at bounding box center [564, 307] width 171 height 8
click at [588, 316] on p "MSD Entitlement remaining?:" at bounding box center [564, 320] width 171 height 8
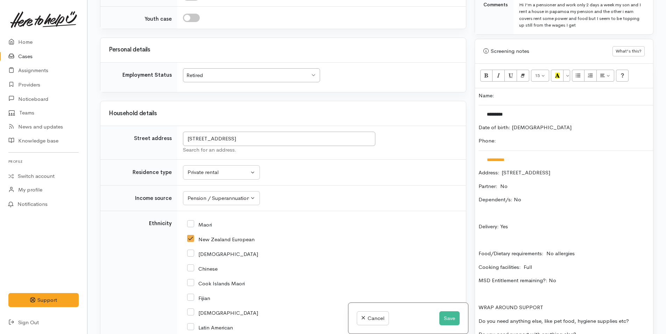
scroll to position [460, 0]
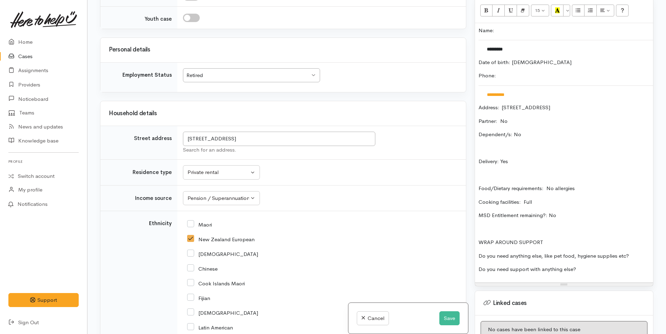
click at [639, 252] on p "Do you need anything else, like pet food, hygiene supplies etc?" at bounding box center [564, 256] width 171 height 8
click at [636, 265] on p "Do you need support with anything else?" at bounding box center [564, 269] width 171 height 8
click at [477, 24] on div "**********" at bounding box center [564, 152] width 178 height 259
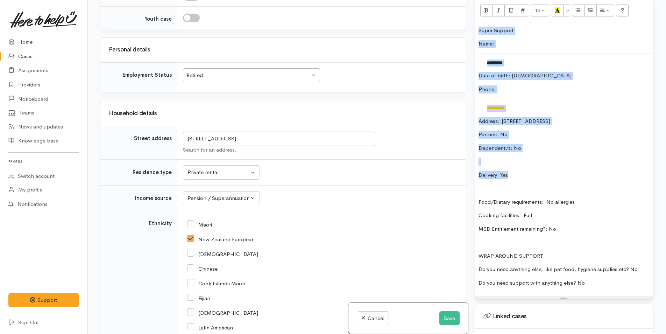
drag, startPoint x: 519, startPoint y: 166, endPoint x: 475, endPoint y: 15, distance: 157.5
click at [475, 15] on div "**********" at bounding box center [564, 149] width 178 height 301
copy div "**********"
click at [445, 320] on button "Save" at bounding box center [450, 318] width 20 height 14
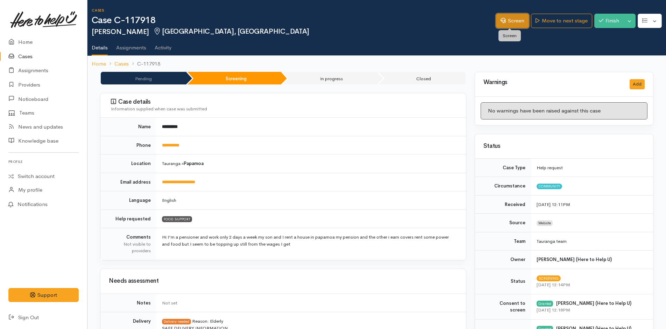
click at [511, 18] on link "Screen" at bounding box center [512, 21] width 33 height 14
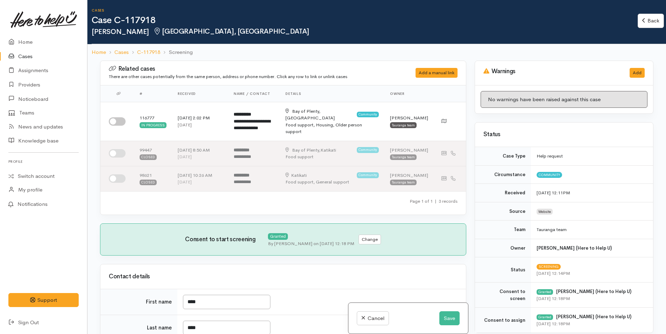
select select "6"
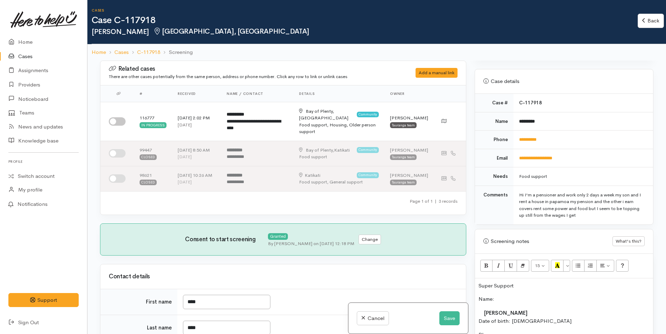
scroll to position [315, 0]
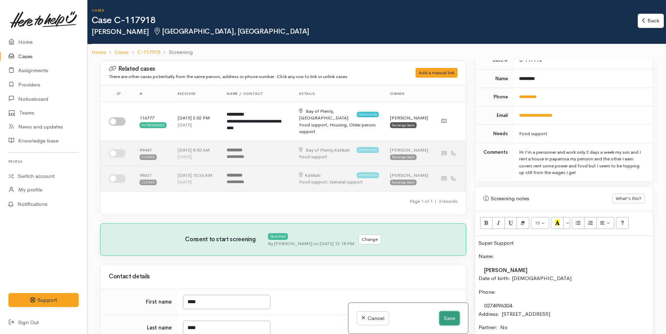
click at [444, 314] on button "Save" at bounding box center [450, 318] width 20 height 14
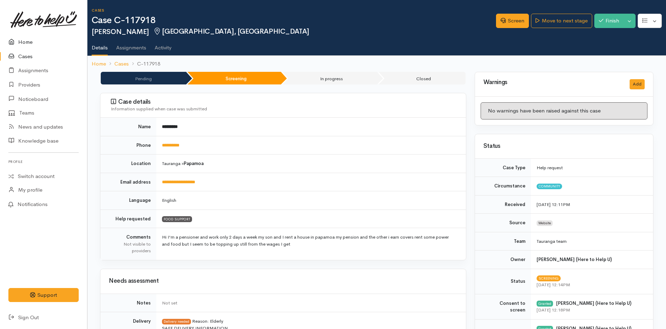
drag, startPoint x: 0, startPoint y: 0, endPoint x: 25, endPoint y: 40, distance: 46.7
click at [25, 40] on link "Home" at bounding box center [43, 42] width 87 height 14
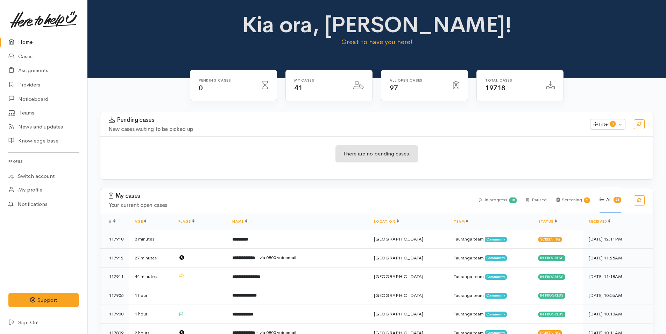
click at [28, 40] on link "Home" at bounding box center [43, 42] width 87 height 14
click at [26, 41] on link "Home" at bounding box center [43, 42] width 87 height 14
click at [27, 56] on link "Cases" at bounding box center [43, 56] width 87 height 14
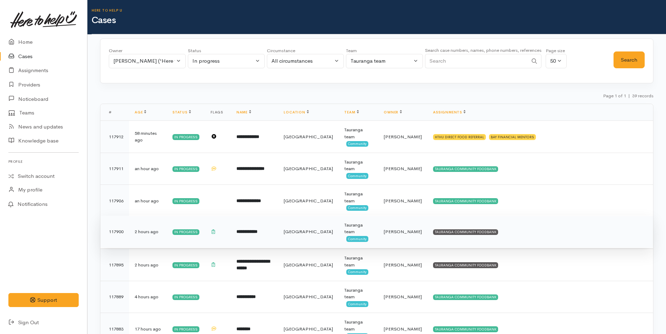
click at [430, 227] on td "TAURANGA COMMUNITY FOODBANK" at bounding box center [541, 232] width 226 height 32
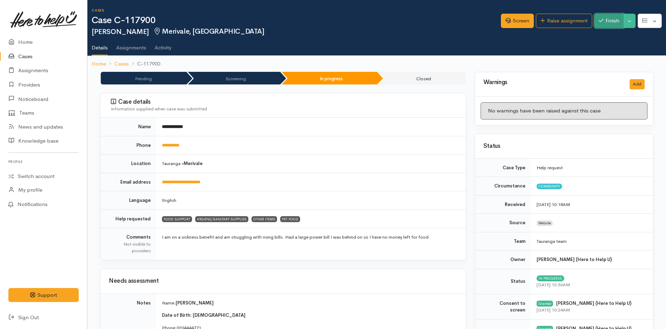
click at [604, 16] on button "Finish" at bounding box center [609, 21] width 29 height 14
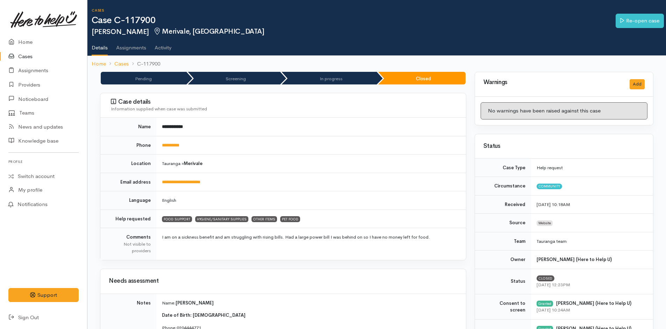
click at [22, 55] on link "Cases" at bounding box center [43, 56] width 87 height 14
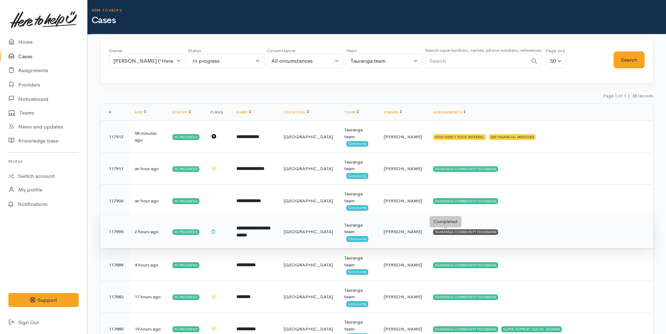
click at [455, 230] on div "TAURANGA COMMUNITY FOODBANK" at bounding box center [465, 232] width 65 height 6
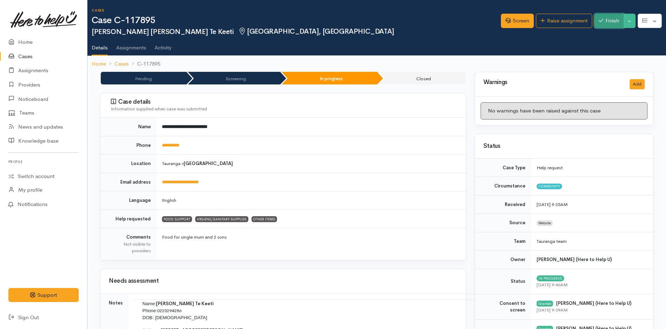
click at [608, 20] on button "Finish" at bounding box center [609, 21] width 29 height 14
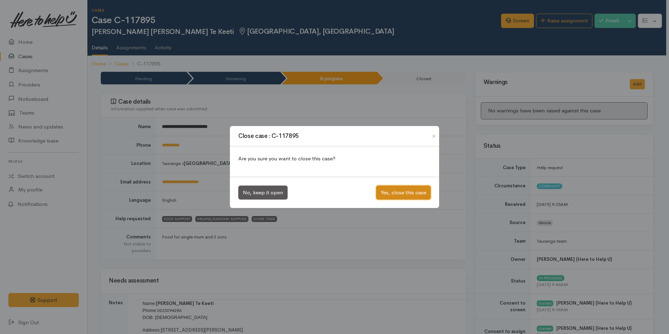
click at [410, 188] on button "Yes, close this case" at bounding box center [403, 193] width 55 height 14
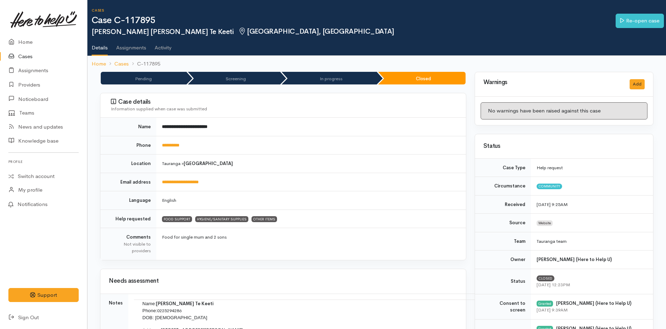
click at [23, 54] on link "Cases" at bounding box center [43, 56] width 87 height 14
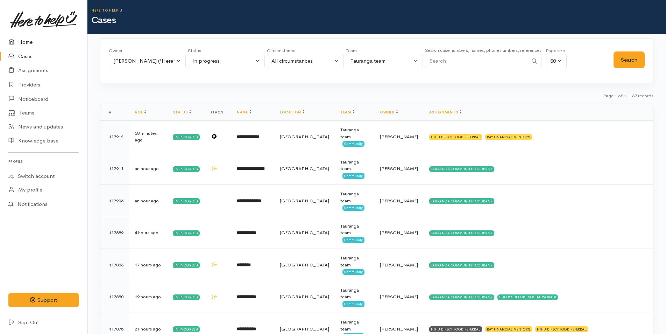
click at [24, 42] on link "Home" at bounding box center [43, 42] width 87 height 14
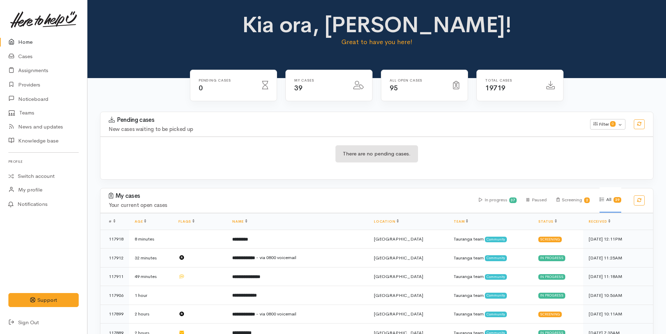
click at [27, 41] on link "Home" at bounding box center [43, 42] width 87 height 14
click at [23, 44] on link "Home" at bounding box center [43, 42] width 87 height 14
click at [30, 59] on link "Cases" at bounding box center [43, 56] width 87 height 14
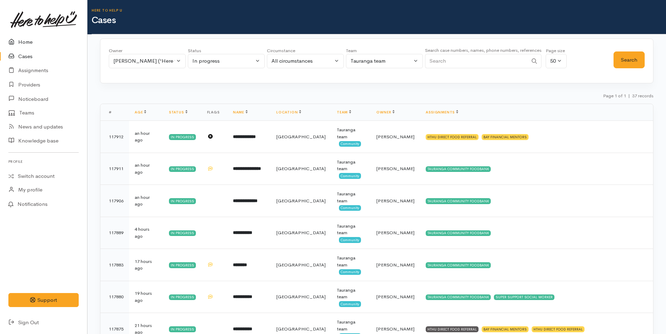
click at [32, 43] on link "Home" at bounding box center [43, 42] width 87 height 14
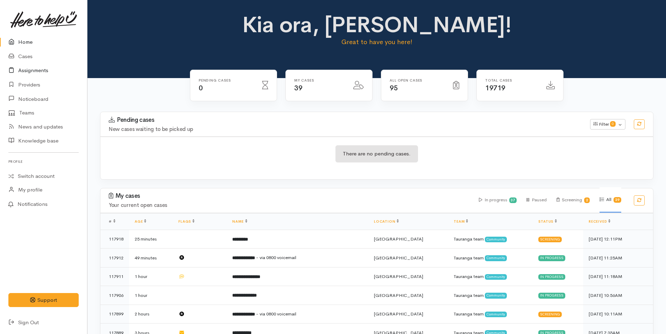
click at [28, 69] on link "Assignments" at bounding box center [43, 70] width 87 height 14
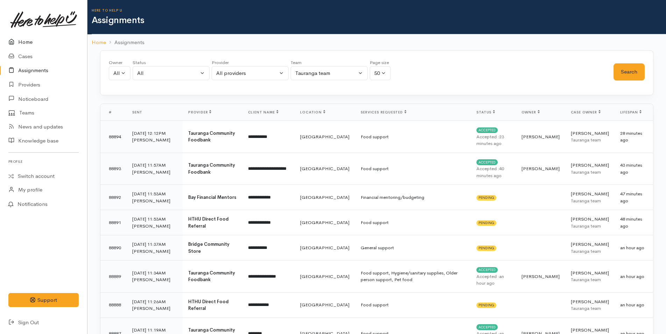
click at [25, 39] on link "Home" at bounding box center [43, 42] width 87 height 14
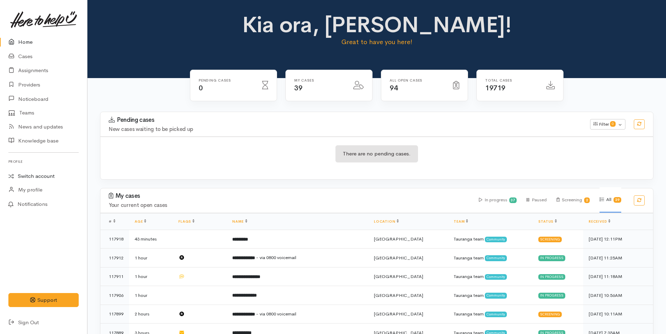
click at [42, 177] on link "Switch account" at bounding box center [43, 176] width 87 height 14
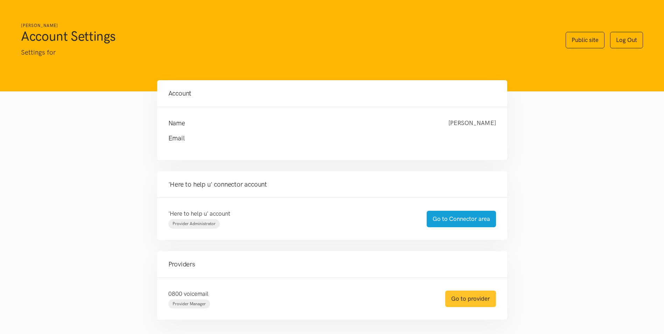
click at [476, 301] on link "Go to provider" at bounding box center [470, 299] width 51 height 16
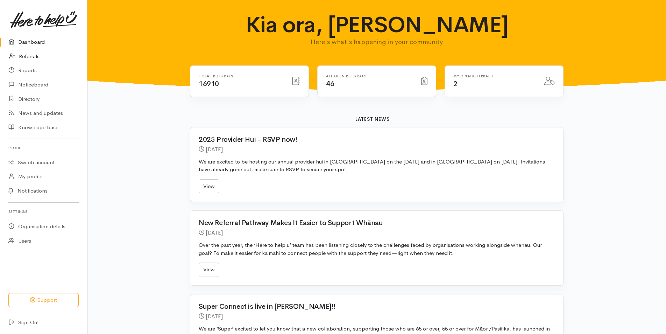
click at [32, 54] on link "Referrals" at bounding box center [43, 56] width 87 height 14
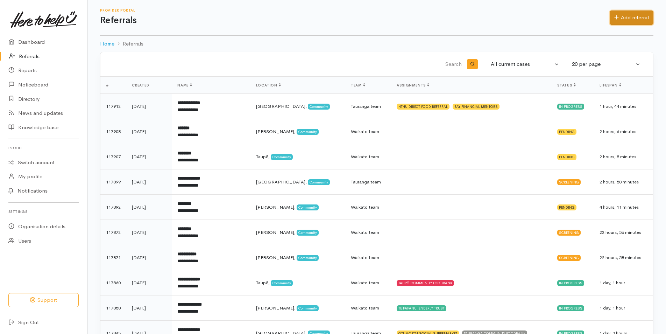
click at [639, 12] on link "Add referral" at bounding box center [632, 18] width 44 height 14
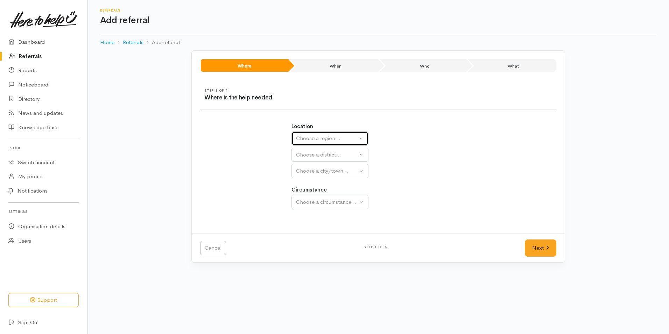
click at [316, 139] on div "Choose a region..." at bounding box center [327, 138] width 62 height 8
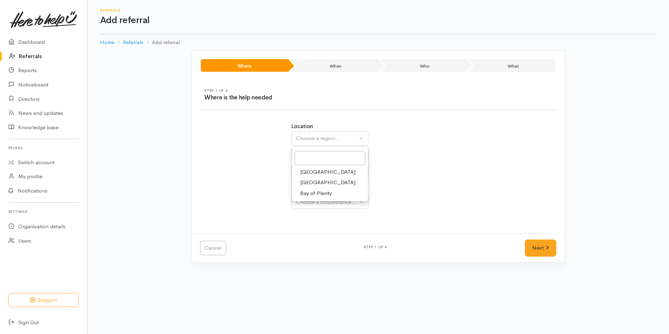
click at [312, 193] on span "Bay of Plenty" at bounding box center [316, 193] width 32 height 8
select select "4"
select select
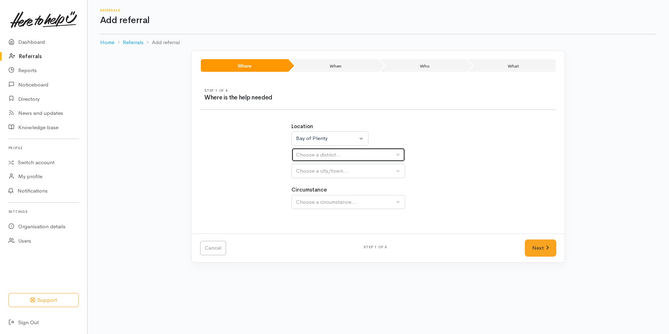
click at [322, 154] on div "Choose a district..." at bounding box center [345, 155] width 98 height 8
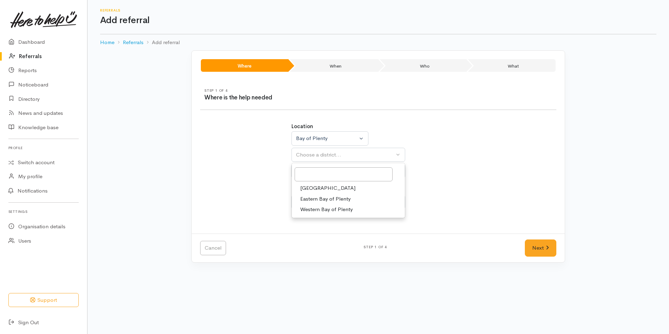
click at [317, 186] on span "[GEOGRAPHIC_DATA]" at bounding box center [327, 188] width 55 height 8
select select "6"
select select
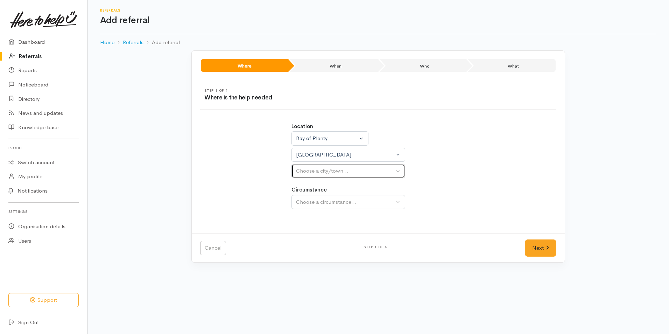
click at [318, 172] on div "Choose a city/town..." at bounding box center [345, 171] width 98 height 8
click at [315, 205] on span "[GEOGRAPHIC_DATA]" at bounding box center [327, 205] width 55 height 8
select select "4"
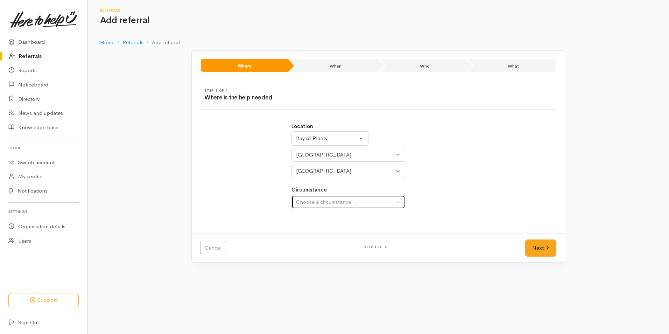
click at [316, 200] on div "Choose a circumstance..." at bounding box center [345, 202] width 98 height 8
click at [315, 236] on span "Community" at bounding box center [313, 235] width 27 height 8
select select "2"
click at [540, 244] on link "Next" at bounding box center [541, 247] width 32 height 17
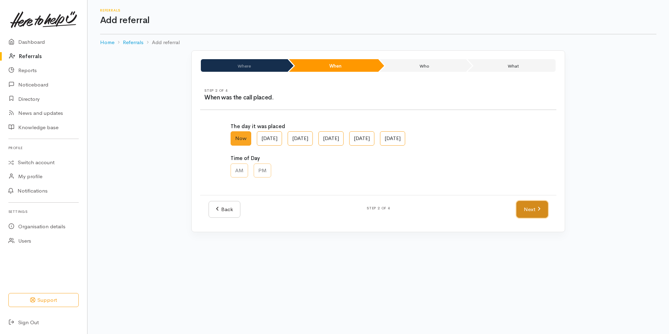
click at [527, 206] on link "Next" at bounding box center [533, 209] width 32 height 17
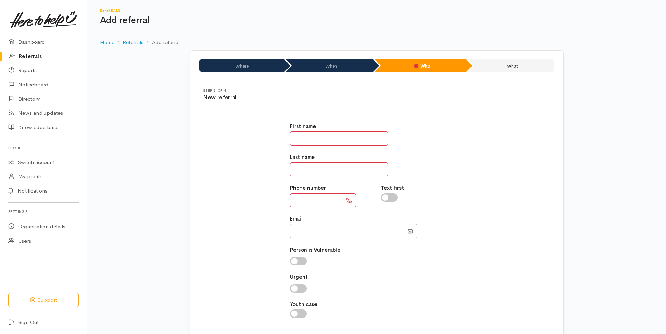
click at [352, 136] on input "text" at bounding box center [339, 138] width 98 height 14
type input "*****"
click at [341, 170] on input "text" at bounding box center [339, 169] width 98 height 14
type input "********"
type input "robinsontaitum@gmail.com"
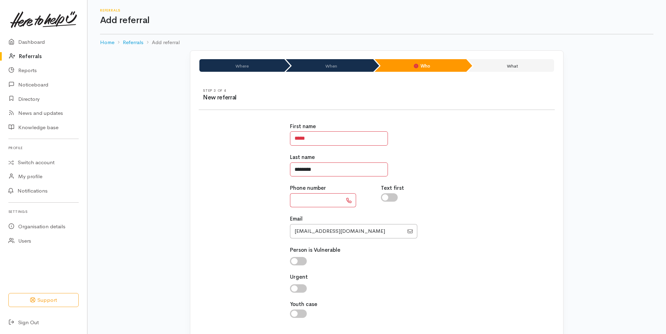
type input "********"
click at [316, 201] on input "text" at bounding box center [316, 200] width 53 height 14
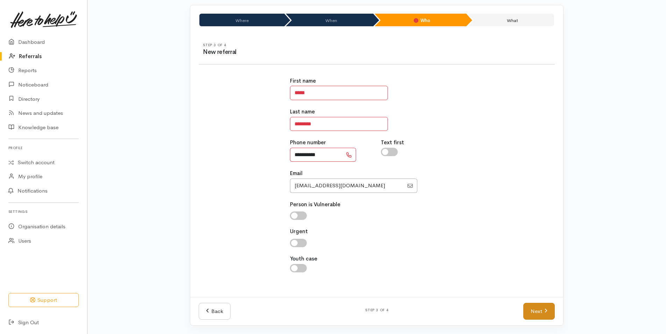
type input "**********"
click at [539, 311] on link "Next" at bounding box center [540, 311] width 32 height 17
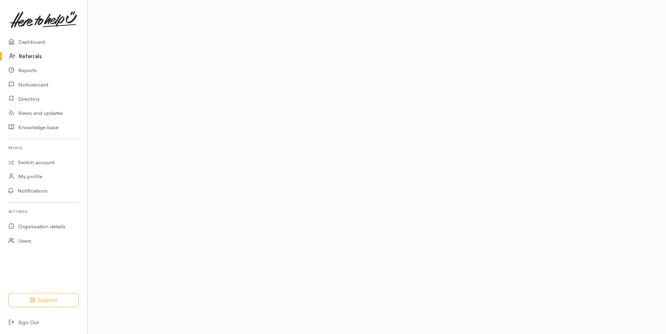
scroll to position [32, 0]
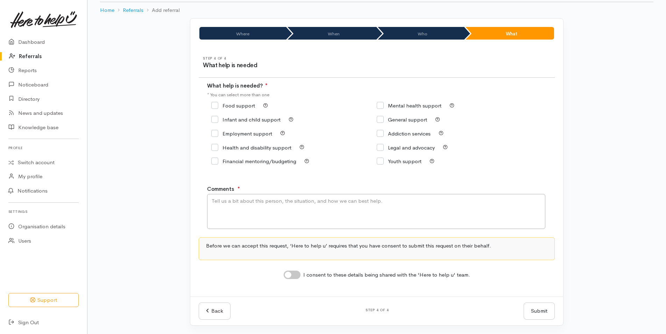
click at [214, 107] on input "Food support" at bounding box center [233, 105] width 44 height 5
checkbox input "true"
click at [281, 212] on textarea "Comments" at bounding box center [376, 211] width 338 height 35
type textarea "Food"
click at [317, 279] on div "I consent to these details being shared with the 'Here to help u' team." at bounding box center [377, 275] width 187 height 9
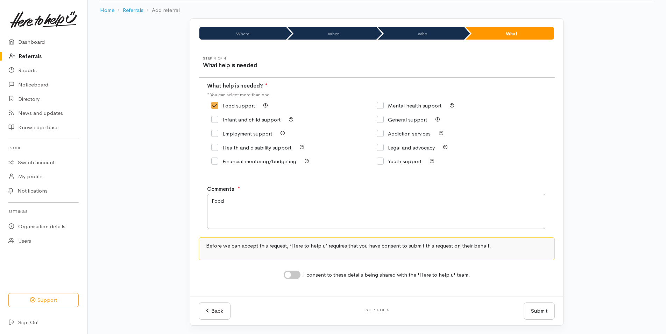
click at [299, 276] on input "I consent to these details being shared with the 'Here to help u' team." at bounding box center [292, 275] width 17 height 8
checkbox input "true"
click at [540, 309] on button "Submit" at bounding box center [539, 310] width 31 height 17
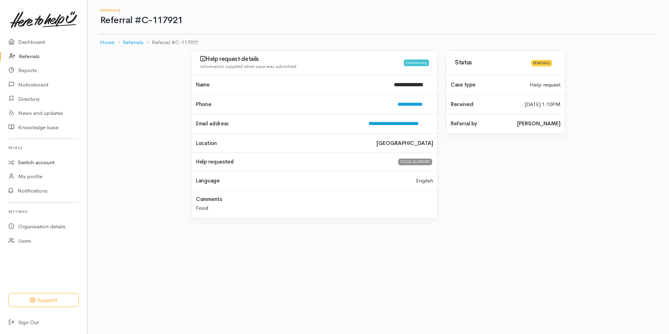
click at [47, 162] on link "Switch account" at bounding box center [43, 163] width 87 height 14
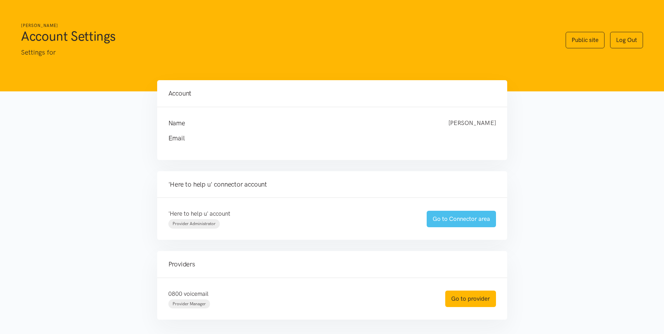
click at [447, 222] on link "Go to Connector area" at bounding box center [461, 219] width 69 height 16
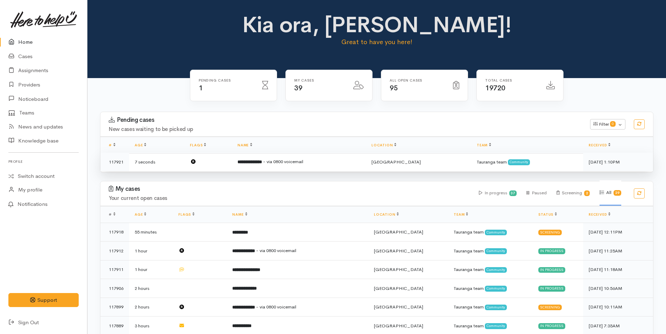
click at [262, 162] on b "**********" at bounding box center [250, 162] width 25 height 5
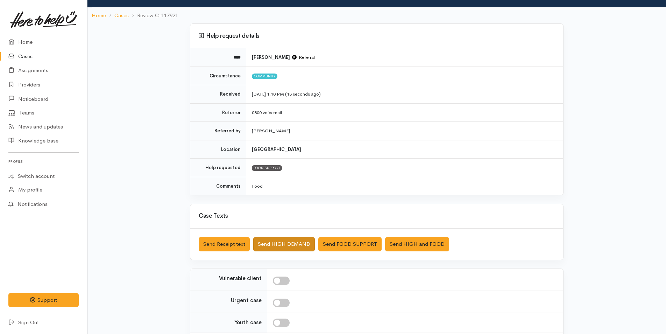
scroll to position [100, 0]
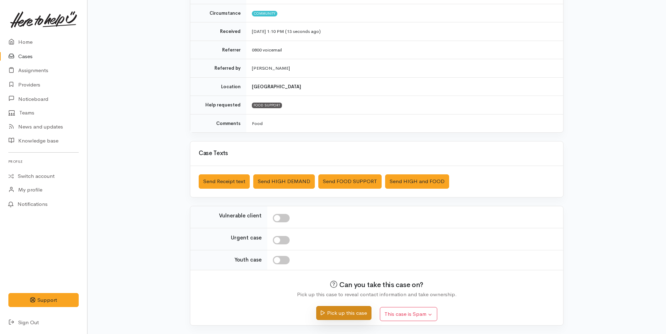
click at [349, 311] on button "Pick up this case" at bounding box center [343, 313] width 55 height 14
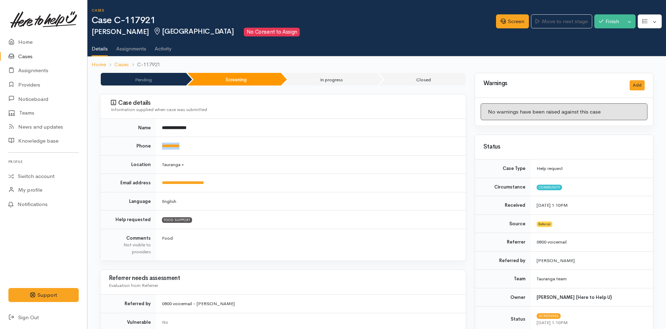
drag, startPoint x: 217, startPoint y: 143, endPoint x: 155, endPoint y: 147, distance: 62.1
click at [155, 147] on tr "**********" at bounding box center [283, 146] width 366 height 19
copy tr "**********"
click at [518, 23] on link "Screen" at bounding box center [512, 21] width 33 height 14
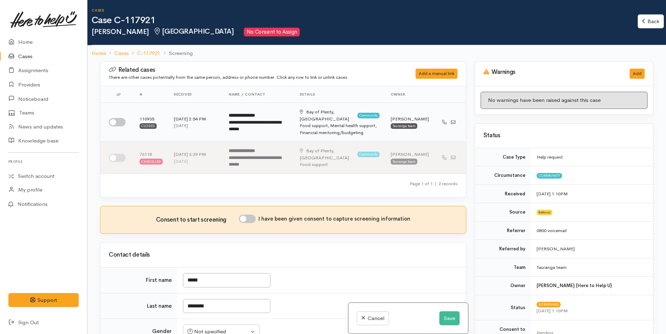
click at [118, 119] on input "checkbox" at bounding box center [117, 122] width 17 height 8
checkbox input "true"
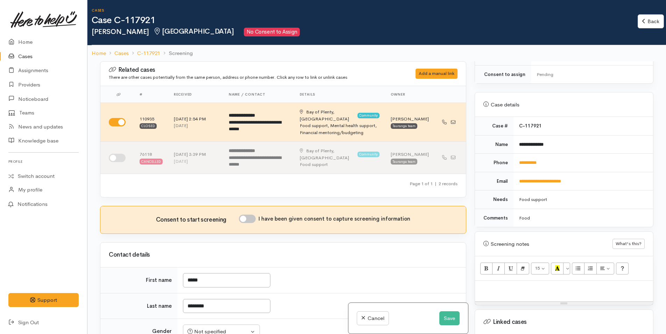
scroll to position [403, 0]
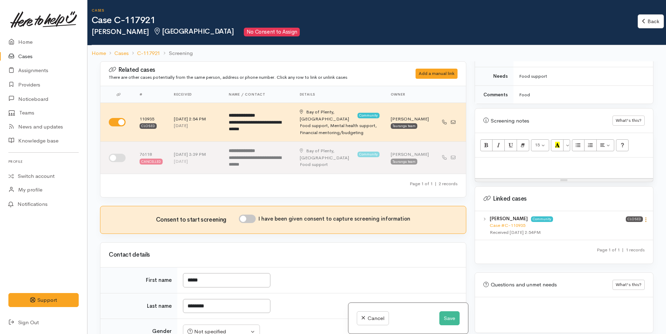
click at [643, 217] on icon at bounding box center [646, 220] width 6 height 6
click at [614, 228] on link "View case" at bounding box center [621, 233] width 55 height 11
click at [500, 161] on p at bounding box center [564, 165] width 171 height 8
paste div
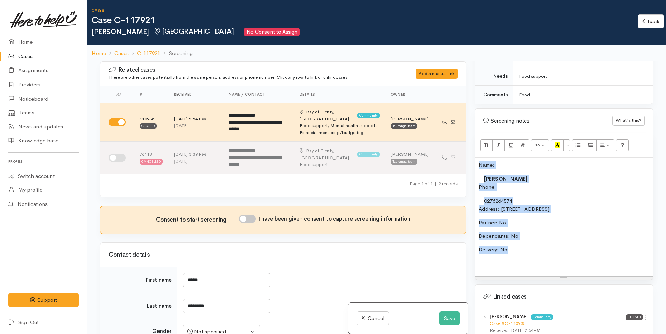
drag, startPoint x: 528, startPoint y: 241, endPoint x: 470, endPoint y: 155, distance: 103.3
click at [470, 155] on div "Related cases There are other cases potentially from the same person, address o…" at bounding box center [377, 228] width 562 height 334
copy div "Name: Taitum Robinson Phone: 0276264574 Address: 16A Seymour Place, Bellevue, T…"
click at [251, 215] on input "I have been given consent to capture screening information" at bounding box center [247, 219] width 17 height 8
checkbox input "true"
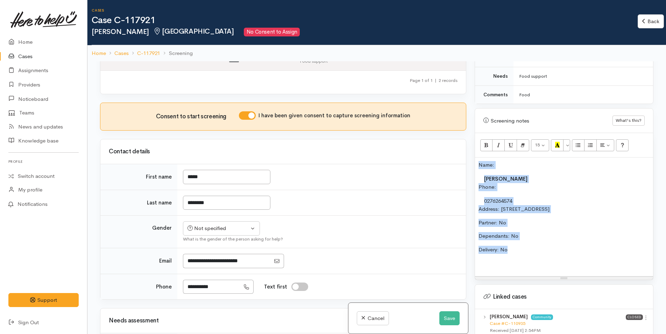
scroll to position [105, 0]
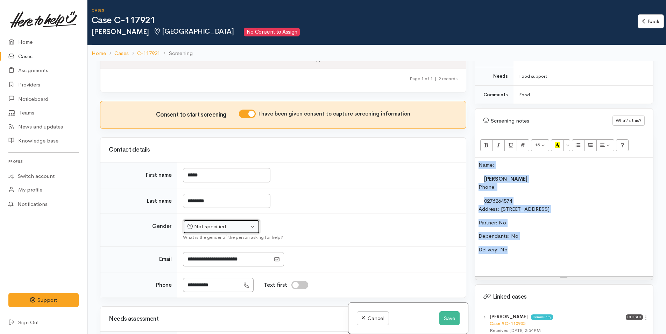
click at [204, 223] on div "Not specified" at bounding box center [219, 227] width 62 height 8
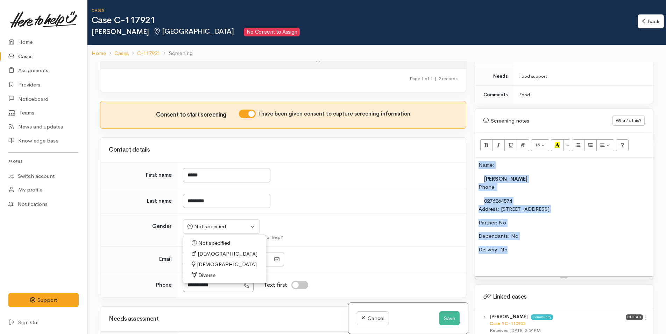
click at [206, 260] on span "[DEMOGRAPHIC_DATA]" at bounding box center [227, 264] width 60 height 8
select select "[DEMOGRAPHIC_DATA]"
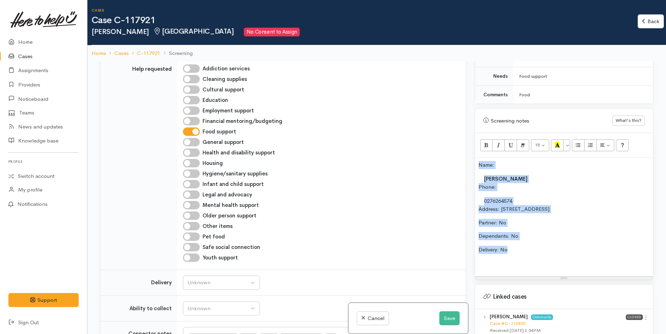
scroll to position [455, 0]
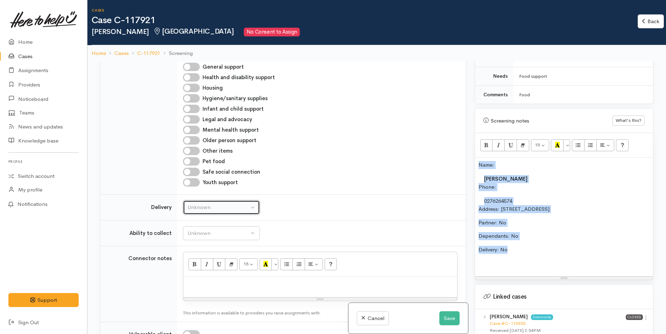
click at [206, 203] on div "Unknown" at bounding box center [219, 207] width 62 height 8
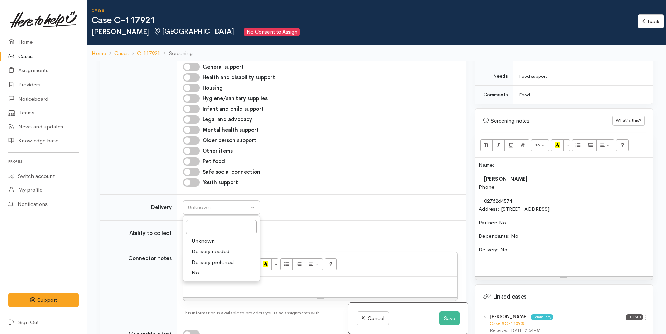
click at [195, 269] on span "No" at bounding box center [195, 273] width 7 height 8
select select "1"
click at [228, 229] on div "Unknown" at bounding box center [219, 233] width 62 height 8
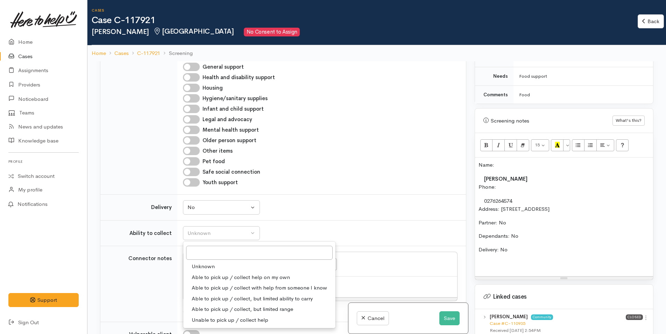
click at [213, 273] on span "Able to pick up / collect help on my own" at bounding box center [241, 277] width 98 height 8
select select "2"
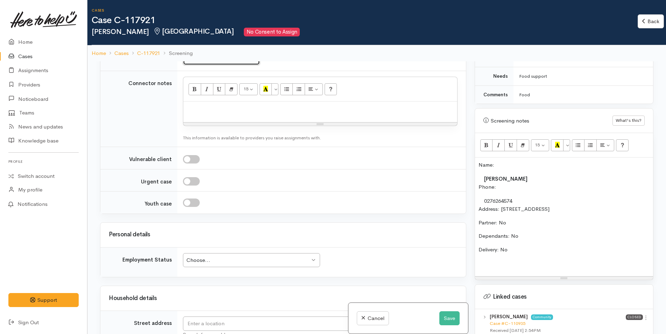
scroll to position [263, 0]
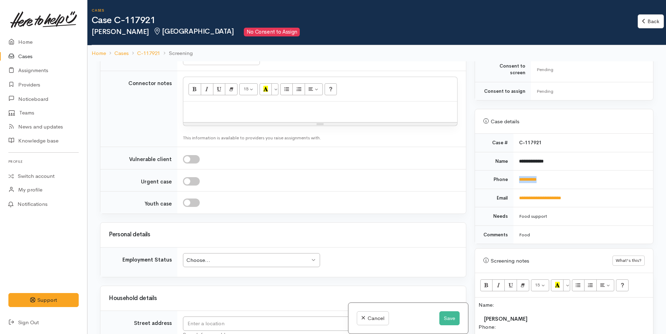
drag, startPoint x: 530, startPoint y: 172, endPoint x: 517, endPoint y: 172, distance: 13.0
click at [517, 172] on td "**********" at bounding box center [584, 179] width 140 height 19
copy link "**********"
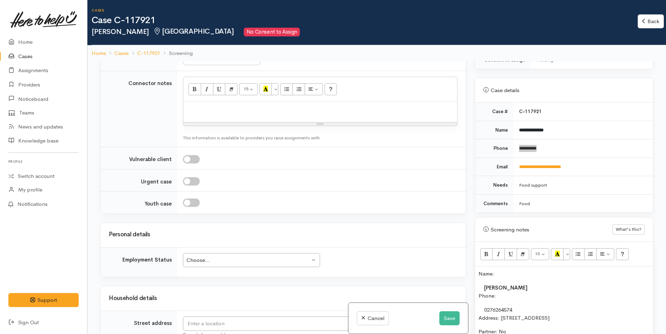
scroll to position [385, 0]
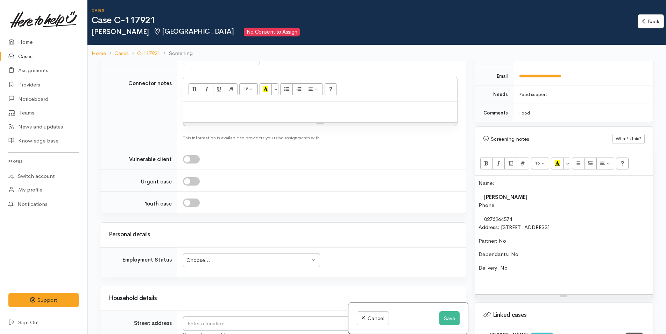
click at [539, 193] on td "Taitum Robinson" at bounding box center [566, 197] width 175 height 9
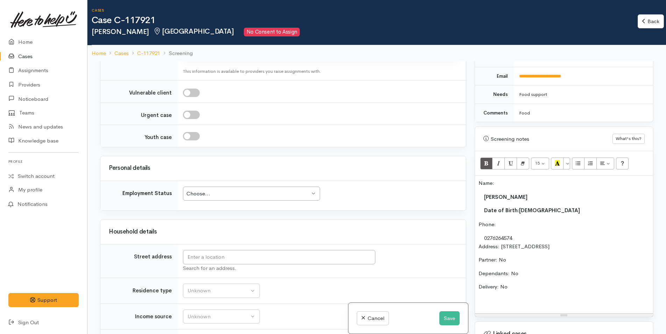
scroll to position [700, 0]
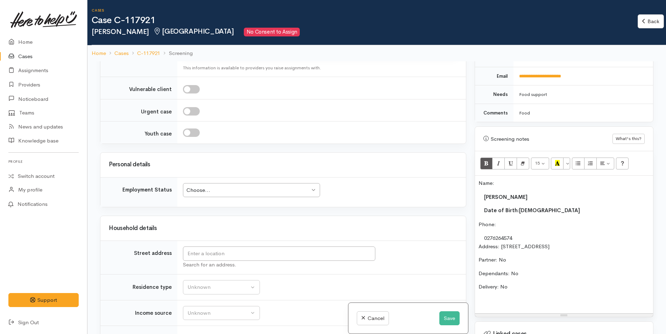
click at [250, 186] on div "Choose..." at bounding box center [249, 190] width 124 height 8
click at [299, 250] on input "text" at bounding box center [279, 253] width 193 height 14
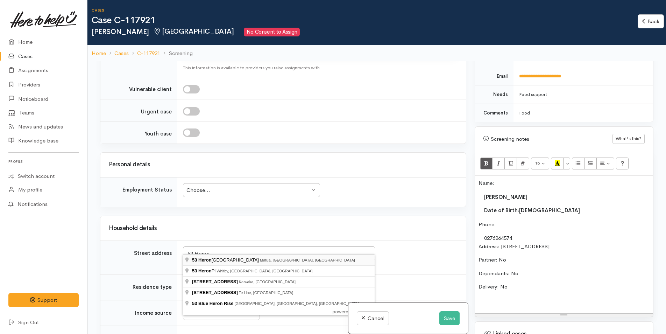
type input "53 Heron Avenue East, Matua, Tauranga, New Zealand"
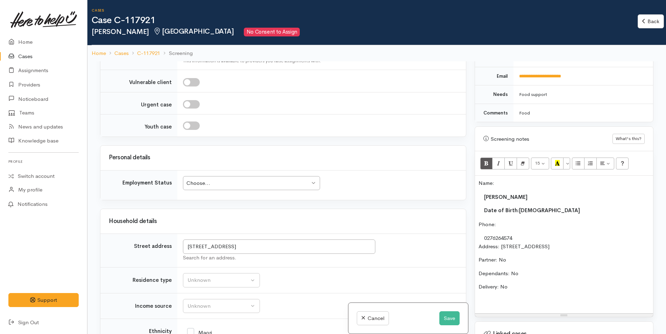
scroll to position [746, 0]
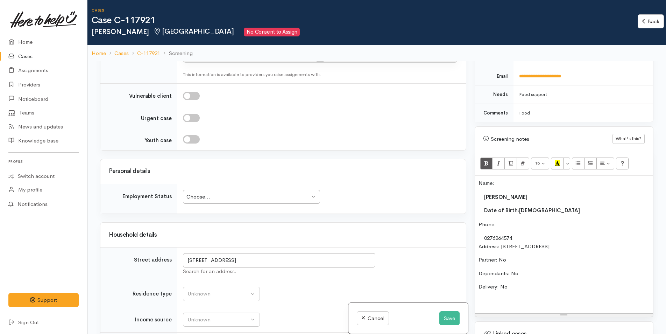
click at [247, 193] on div "Choose..." at bounding box center [249, 197] width 124 height 8
drag, startPoint x: 211, startPoint y: 270, endPoint x: 231, endPoint y: 247, distance: 30.2
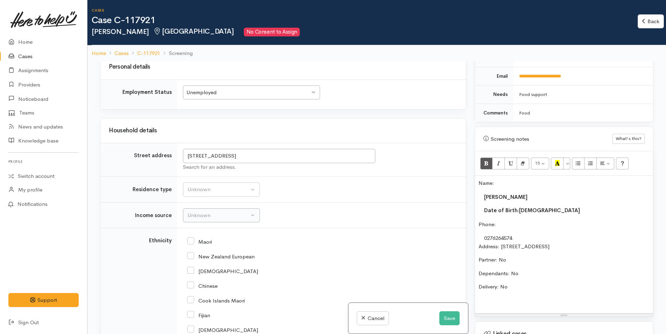
scroll to position [851, 0]
click at [212, 182] on button "Unknown" at bounding box center [221, 189] width 77 height 14
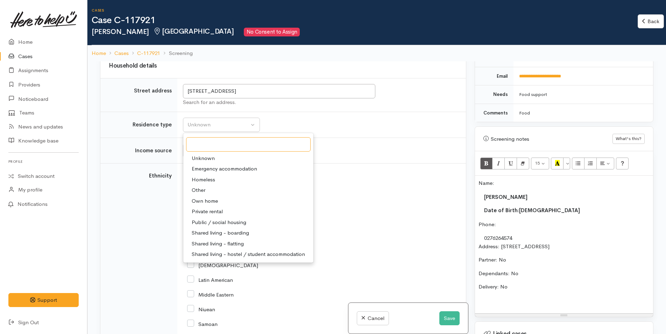
scroll to position [921, 0]
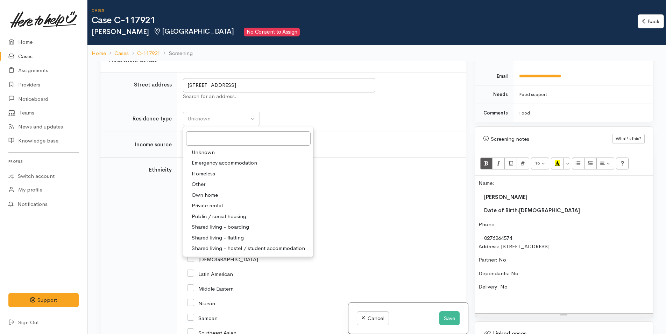
click at [218, 202] on span "Private rental" at bounding box center [207, 206] width 31 height 8
select select "2"
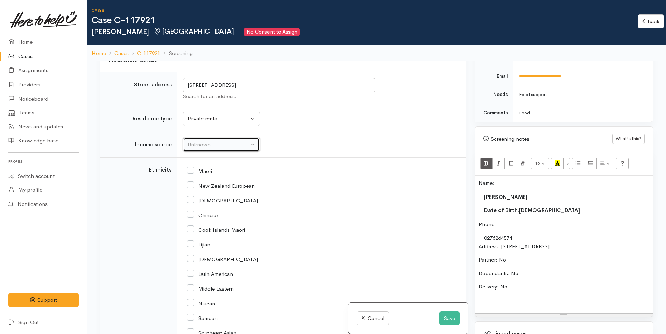
click at [220, 141] on div "Unknown" at bounding box center [219, 145] width 62 height 8
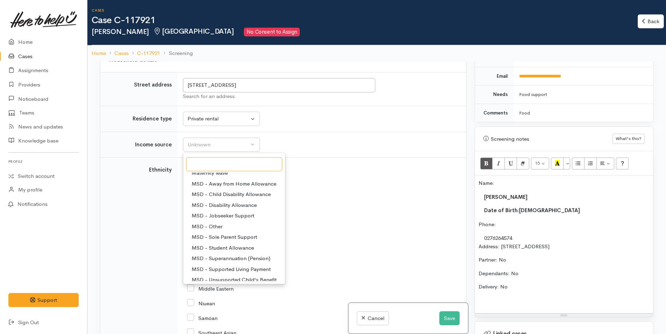
scroll to position [70, 0]
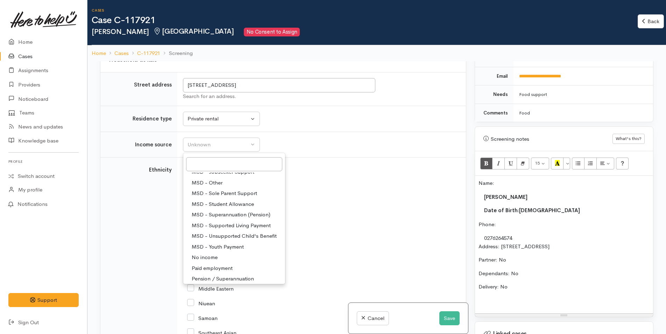
click at [225, 264] on span "Paid employment" at bounding box center [212, 268] width 41 height 8
select select "1"
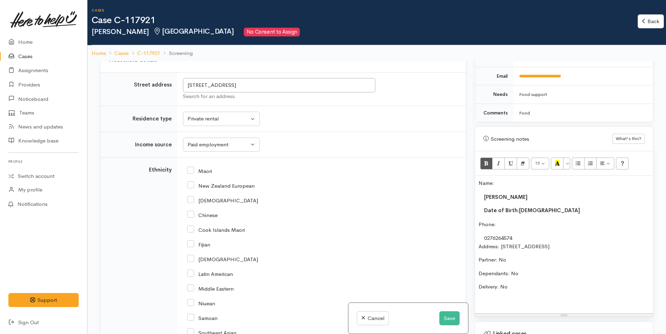
click at [192, 167] on input "Maori" at bounding box center [199, 170] width 25 height 6
checkbox input "true"
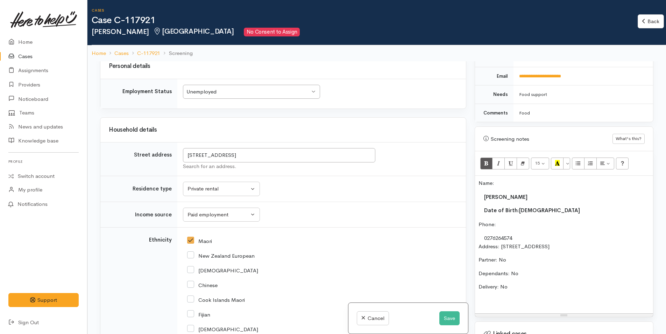
scroll to position [921, 0]
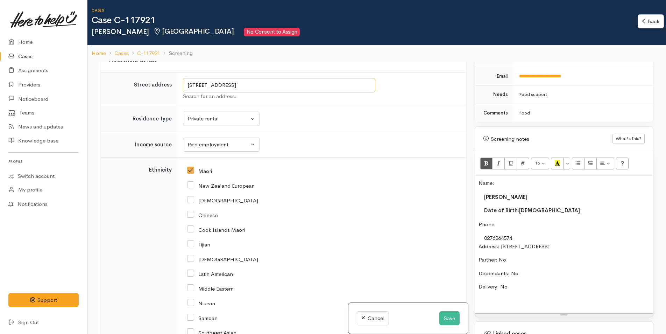
drag, startPoint x: 323, startPoint y: 71, endPoint x: 185, endPoint y: 75, distance: 138.3
click at [185, 78] on input "53 Heron Avenue East, Matua, Tauranga, New Zealand" at bounding box center [279, 85] width 193 height 14
drag, startPoint x: 637, startPoint y: 239, endPoint x: 501, endPoint y: 240, distance: 135.5
click at [501, 243] on p "Address: 16A Seymour Place, Bellevue, Tauranga, New Zealand" at bounding box center [564, 247] width 171 height 8
click at [523, 283] on p "Delivery: No" at bounding box center [564, 287] width 171 height 8
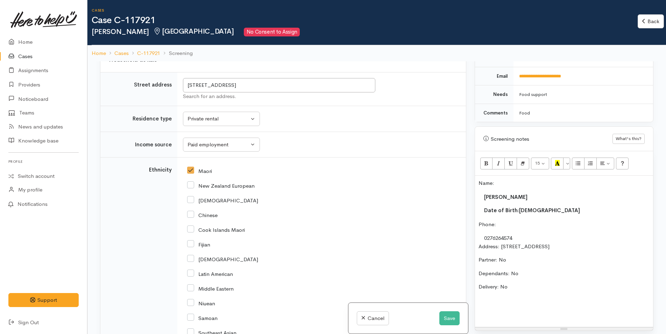
click at [538, 283] on p "Delivery: No" at bounding box center [564, 287] width 171 height 8
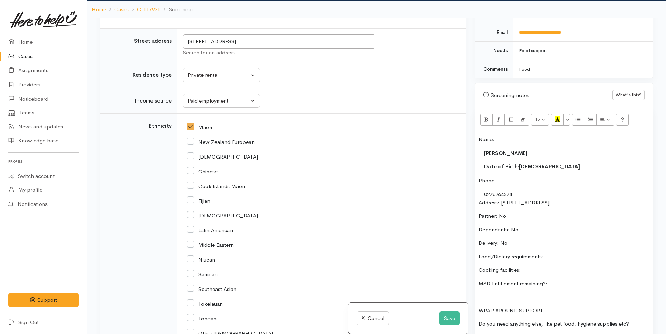
click at [580, 253] on p "Food/Dietary requirements:" at bounding box center [564, 257] width 171 height 8
click at [529, 266] on p "Cooking facilities:" at bounding box center [564, 270] width 171 height 8
click at [594, 293] on p at bounding box center [564, 297] width 171 height 8
click at [595, 280] on p "MSD Entitlement remaining?:" at bounding box center [564, 284] width 171 height 8
click at [606, 253] on p "Food/Dietary requirements: Lactose intolerant" at bounding box center [564, 257] width 171 height 8
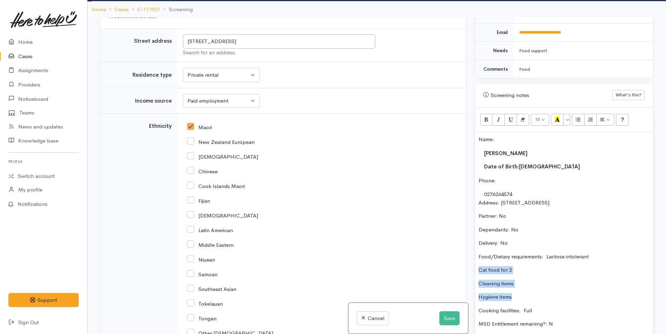
drag, startPoint x: 517, startPoint y: 288, endPoint x: 474, endPoint y: 263, distance: 49.7
click at [474, 263] on div "Warnings Add No warnings have been raised against this case Add Warning Title ●…" at bounding box center [564, 185] width 187 height 334
click at [575, 114] on button "Unordered list (CTRL+SHIFT+NUM7)" at bounding box center [578, 120] width 13 height 12
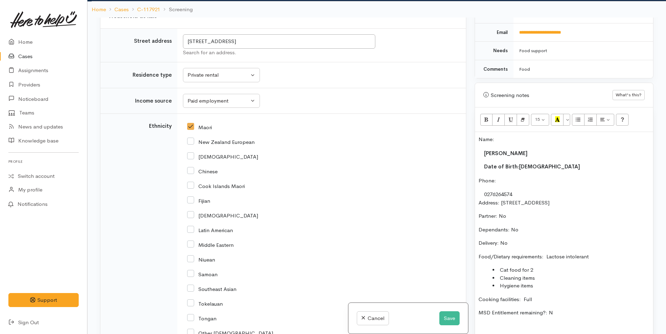
click at [534, 218] on div "Name: Taitum Robinson Date of Birth:23/10/2005 Phone: 0276264574 Address: 53 He…" at bounding box center [564, 269] width 178 height 275
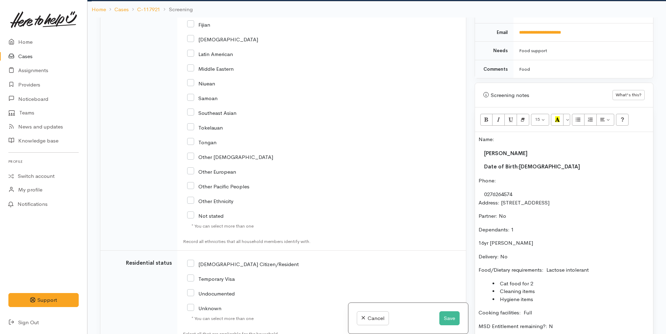
scroll to position [1201, 0]
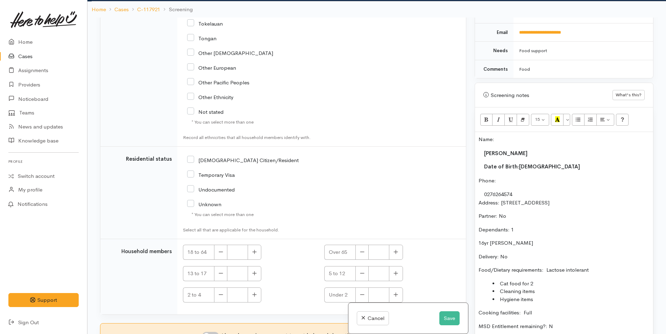
click at [191, 156] on input "NZ Citizen/Resident" at bounding box center [243, 159] width 112 height 6
checkbox input "true"
click at [550, 239] on p "16yr Ava Robinson" at bounding box center [564, 243] width 171 height 8
click at [253, 245] on button "button" at bounding box center [255, 252] width 14 height 15
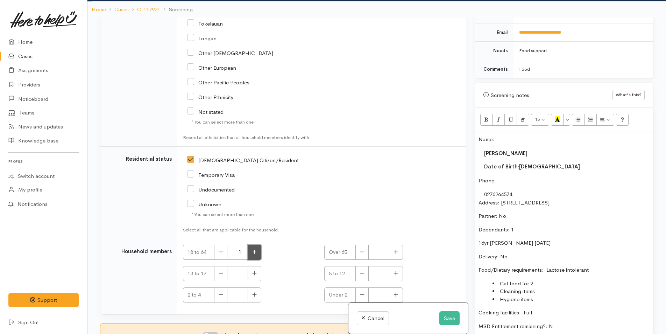
type input "2"
click at [214, 332] on input "I have been given consent to get help and share this information with appropria…" at bounding box center [210, 336] width 17 height 8
checkbox input "true"
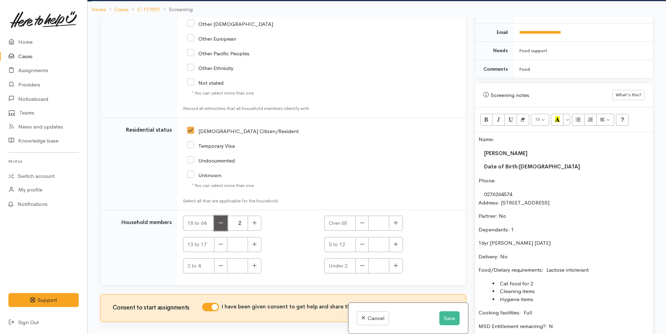
click at [222, 216] on button "button" at bounding box center [220, 223] width 13 height 15
type input "1"
click at [255, 242] on icon "button" at bounding box center [255, 244] width 4 height 4
type input "1"
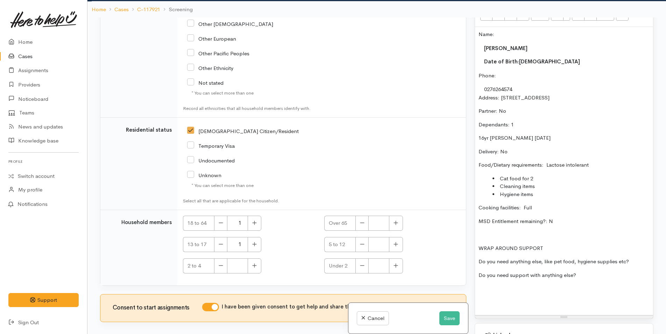
click at [641, 258] on p "Do you need anything else, like pet food, hygiene supplies etc?" at bounding box center [564, 262] width 171 height 8
click at [620, 271] on p "Do you need support with anything else?" at bounding box center [564, 275] width 171 height 8
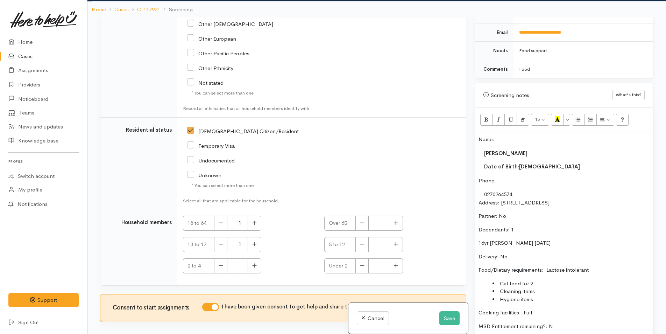
click at [476, 132] on div "Name: Taitum Robinson Date of Birth:23/10/2005 Phone: 0276264574 Address: 53 He…" at bounding box center [564, 276] width 178 height 288
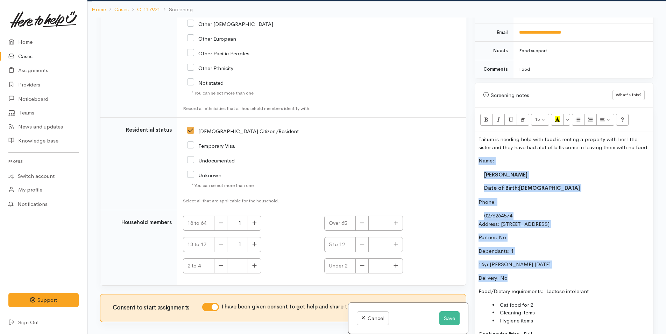
drag, startPoint x: 523, startPoint y: 278, endPoint x: 475, endPoint y: 159, distance: 128.3
click at [475, 159] on div "Screening notes What's this? 15 8 9 10 11 12 14 18 24 36 Background Color Trans…" at bounding box center [564, 264] width 179 height 363
copy div "Name: Taitum Robinson Date of Birth:23/10/2005 Phone: 0276264574 Address: 53 He…"
click at [607, 257] on div "Taitum is needing help with food is renting a property with her little sister a…" at bounding box center [564, 286] width 178 height 309
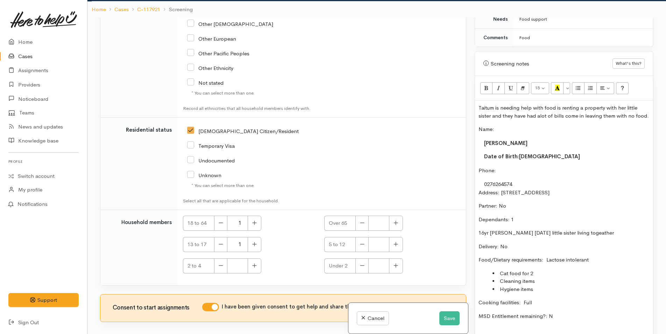
scroll to position [455, 0]
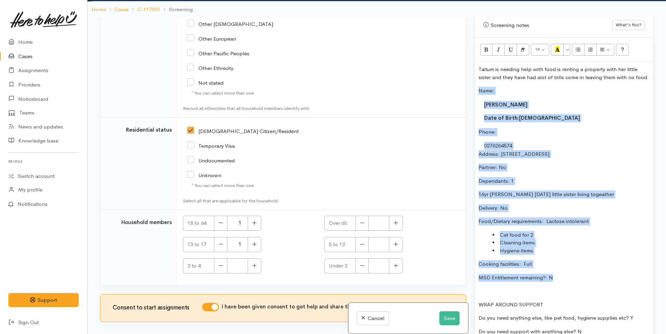
drag, startPoint x: 567, startPoint y: 277, endPoint x: 469, endPoint y: 93, distance: 208.4
click at [469, 93] on div "Related cases There are other cases potentially from the same person, address o…" at bounding box center [377, 185] width 562 height 334
copy div "Name: Taitum Robinson Date of Birth:23/10/2005 Phone: 0276264574 Address: 53 He…"
drag, startPoint x: 588, startPoint y: 139, endPoint x: 579, endPoint y: 141, distance: 9.1
click at [587, 140] on div "Taitum is needing help with food is renting a property with her little sister a…" at bounding box center [564, 216] width 178 height 309
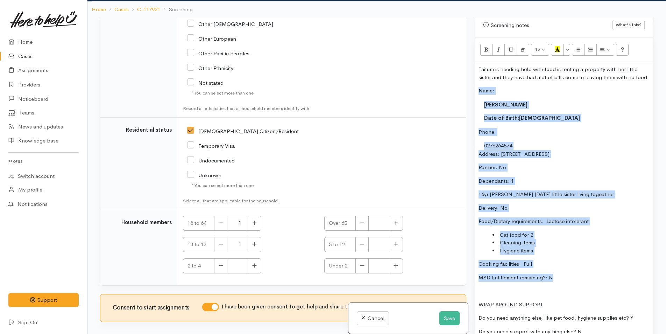
click at [526, 212] on p "Delivery: No" at bounding box center [564, 208] width 171 height 8
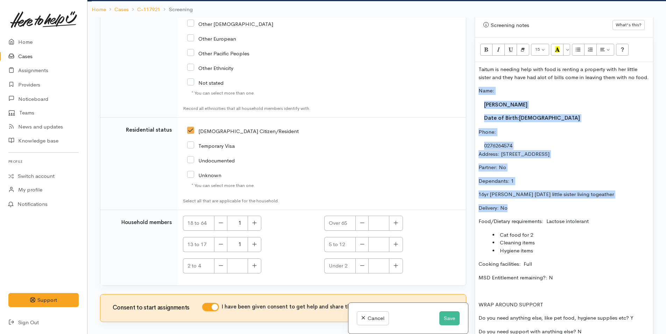
drag, startPoint x: 515, startPoint y: 207, endPoint x: 466, endPoint y: 94, distance: 123.5
click at [466, 94] on div "Related cases There are other cases potentially from the same person, address o…" at bounding box center [377, 185] width 562 height 334
copy div "Name: Taitum Robinson Date of Birth:23/10/2005 Phone: 0276264574 Address: 53 He…"
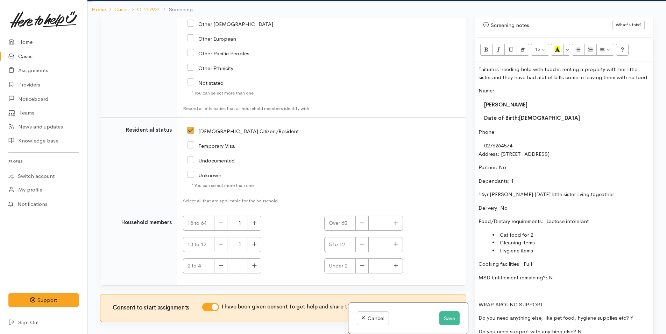
click at [604, 223] on p "Food/Dietary requirements: Lactose intolerant" at bounding box center [564, 221] width 171 height 8
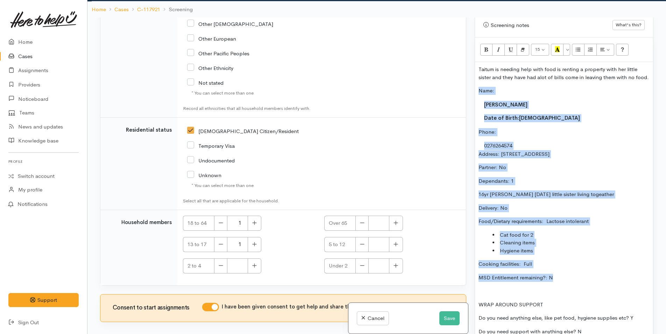
drag, startPoint x: 571, startPoint y: 279, endPoint x: 472, endPoint y: 118, distance: 188.1
click at [472, 118] on div "Warnings Add No warnings have been raised against this case Add Warning Title ●…" at bounding box center [564, 185] width 187 height 334
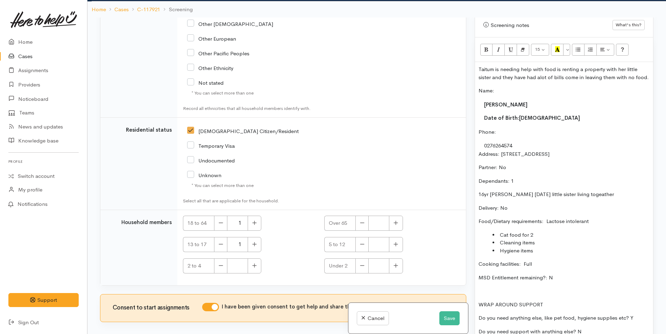
click at [591, 289] on p at bounding box center [564, 291] width 171 height 8
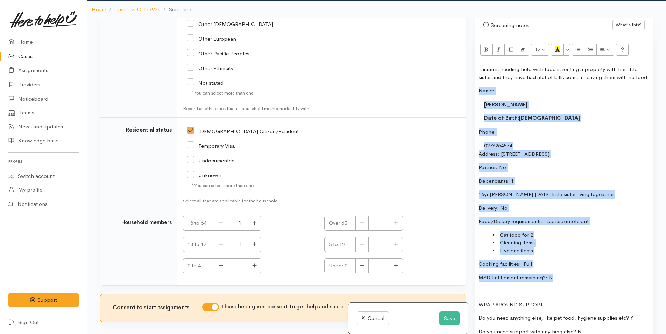
drag, startPoint x: 581, startPoint y: 282, endPoint x: 477, endPoint y: 88, distance: 220.7
click at [477, 88] on div "Taitum is needing help with food is renting a property with her little sister a…" at bounding box center [564, 216] width 178 height 309
copy div "Name: Taitum Robinson Date of Birth:23/10/2005 Phone: 0276264574 Address: 53 He…"
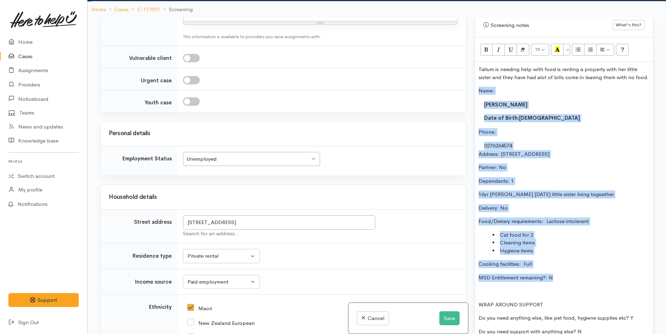
scroll to position [530, 0]
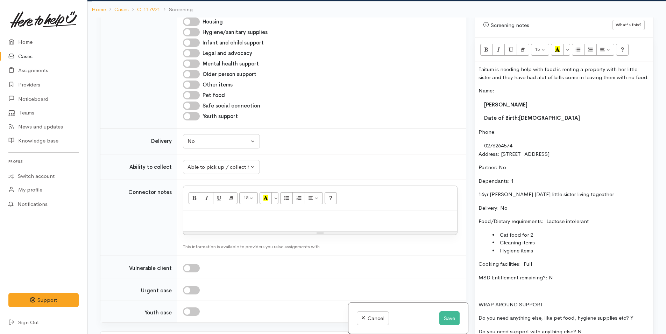
click at [236, 210] on div at bounding box center [320, 220] width 274 height 21
paste div
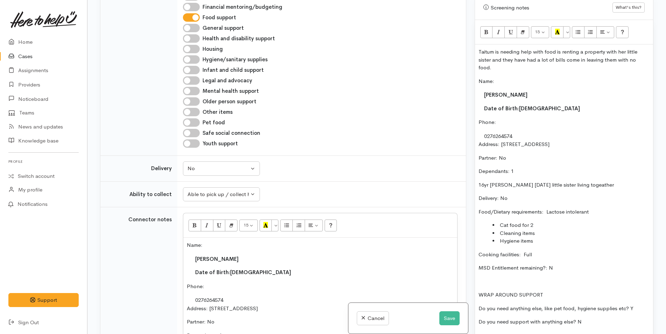
scroll to position [433, 0]
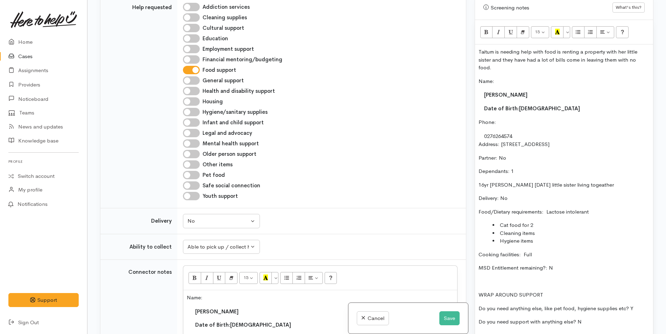
click at [196, 171] on input "Pet food" at bounding box center [191, 175] width 17 height 8
checkbox input "true"
click at [194, 160] on input "Other items" at bounding box center [191, 164] width 17 height 8
checkbox input "true"
click at [193, 108] on input "Hygiene/sanitary supplies" at bounding box center [191, 112] width 17 height 8
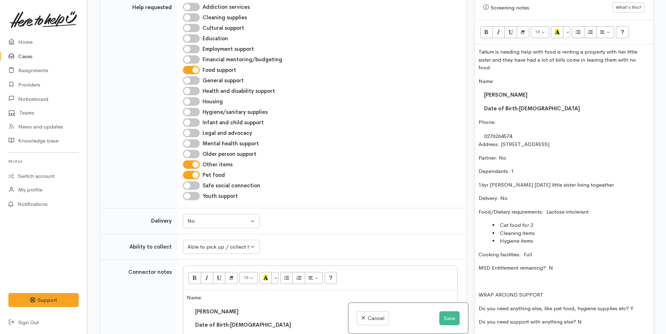
checkbox input "true"
click at [448, 317] on button "Save" at bounding box center [450, 318] width 20 height 14
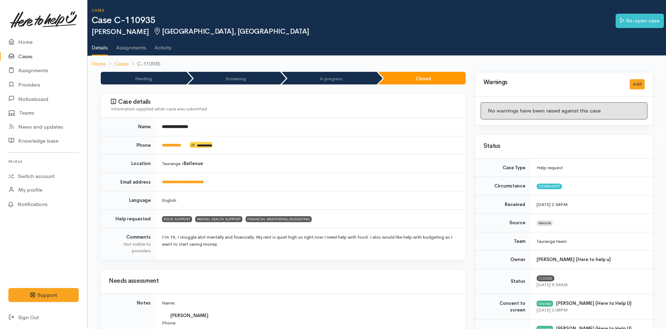
scroll to position [140, 0]
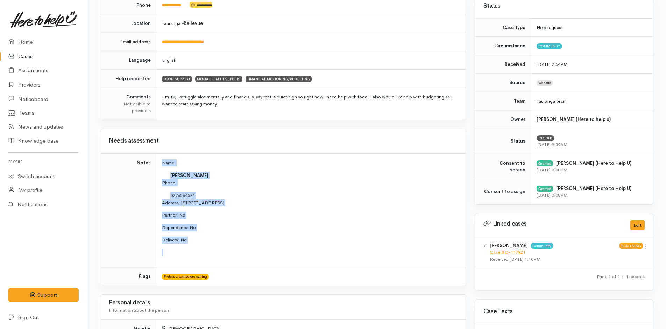
drag, startPoint x: 202, startPoint y: 244, endPoint x: 159, endPoint y: 165, distance: 90.1
click at [159, 165] on td "Name: [PERSON_NAME] Phone: 0276264574 Address: [STREET_ADDRESS] Partner: No Dep…" at bounding box center [311, 210] width 310 height 114
copy td "Name: [PERSON_NAME] Phone: 0276264574 Address: [STREET_ADDRESS] Partner: No Dep…"
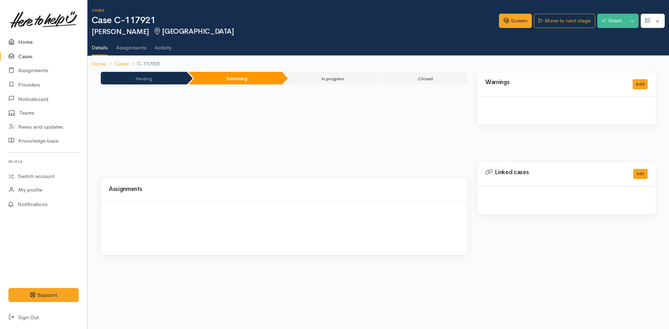
click at [19, 40] on link "Home" at bounding box center [43, 42] width 87 height 14
